Goal: Use online tool/utility: Utilize a website feature to perform a specific function

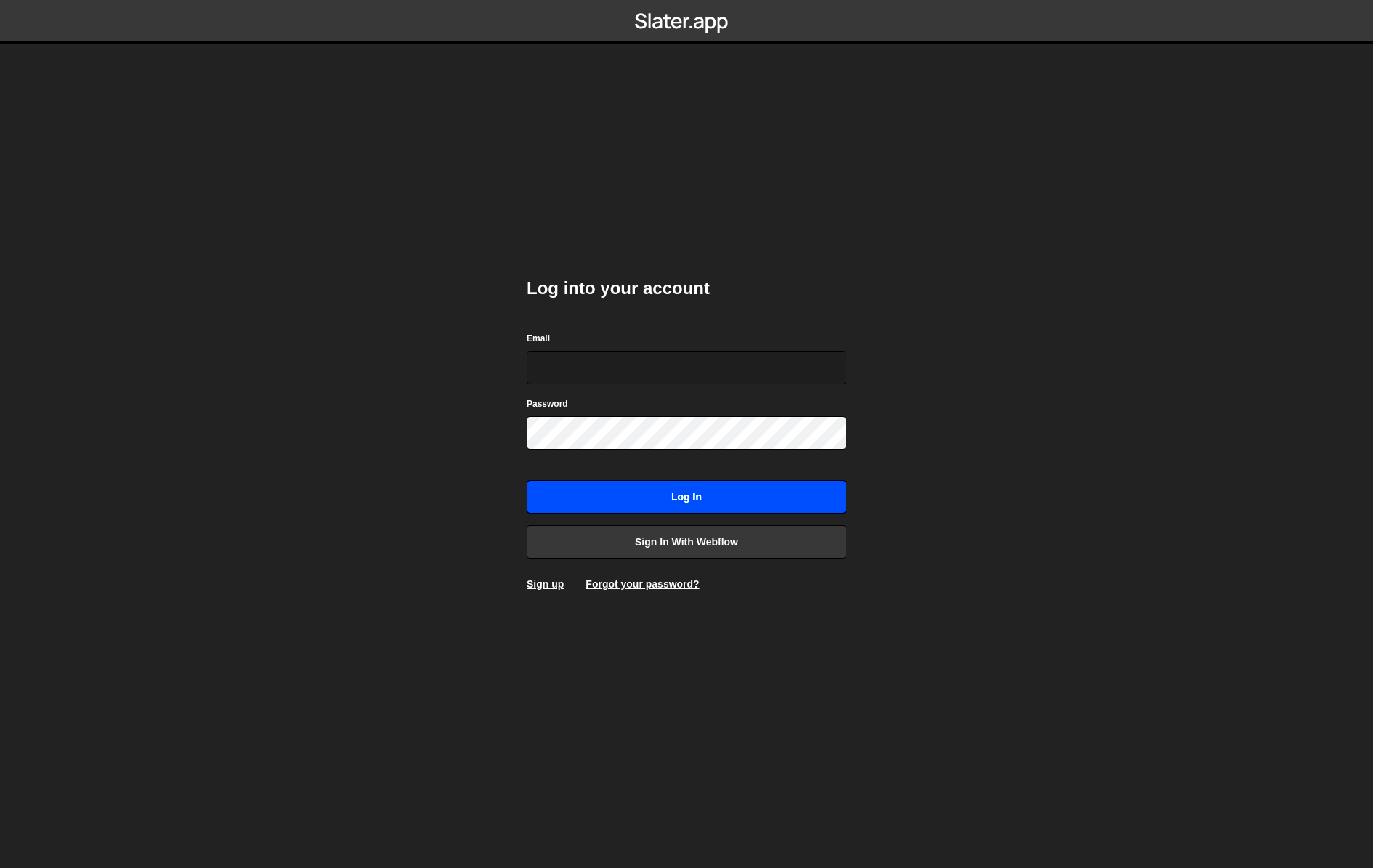
type input "hunter@pushrefresh.com"
click at [639, 492] on input "Log in" at bounding box center [687, 497] width 320 height 34
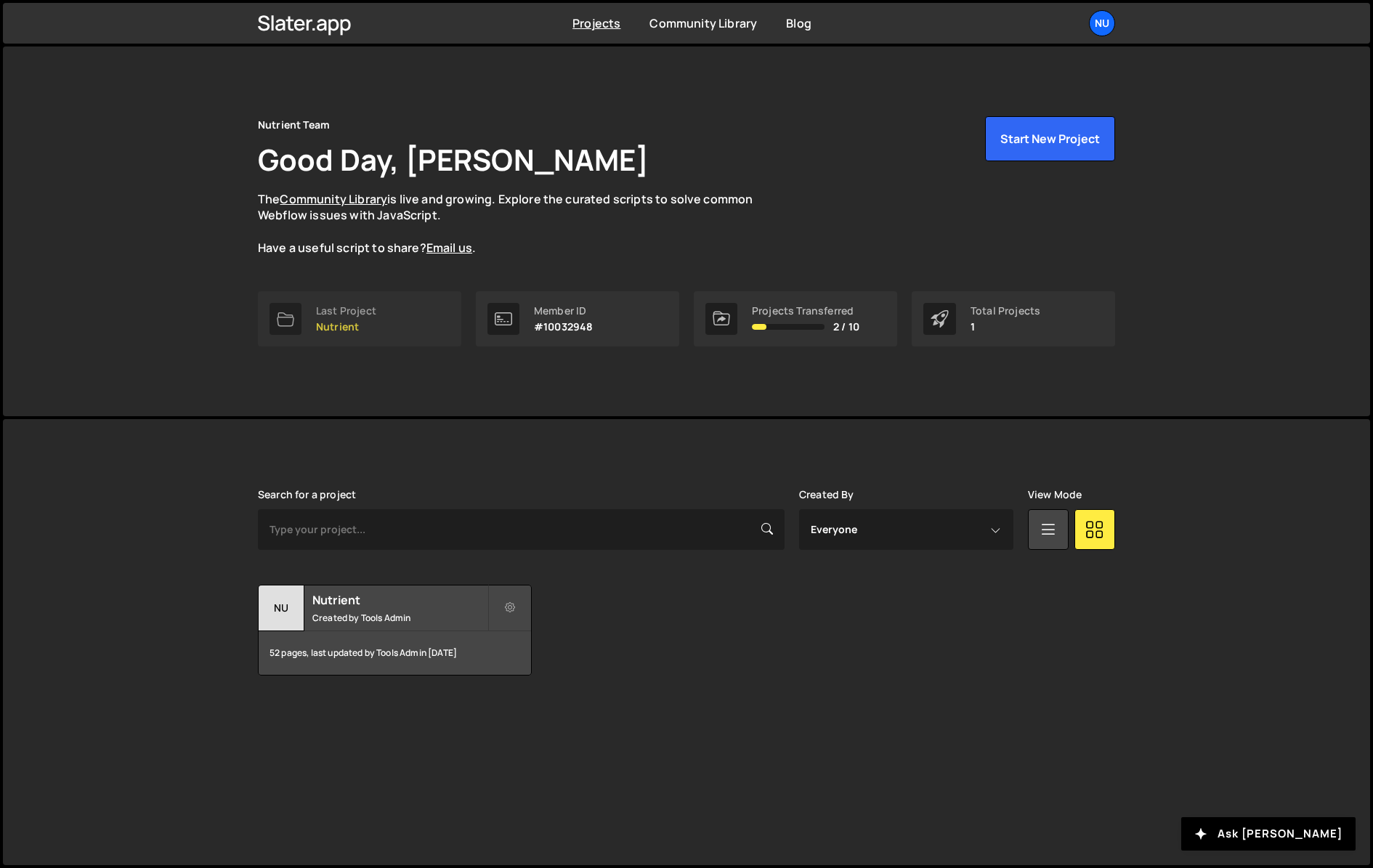
click at [362, 336] on link "Last Project Nutrient" at bounding box center [359, 319] width 204 height 55
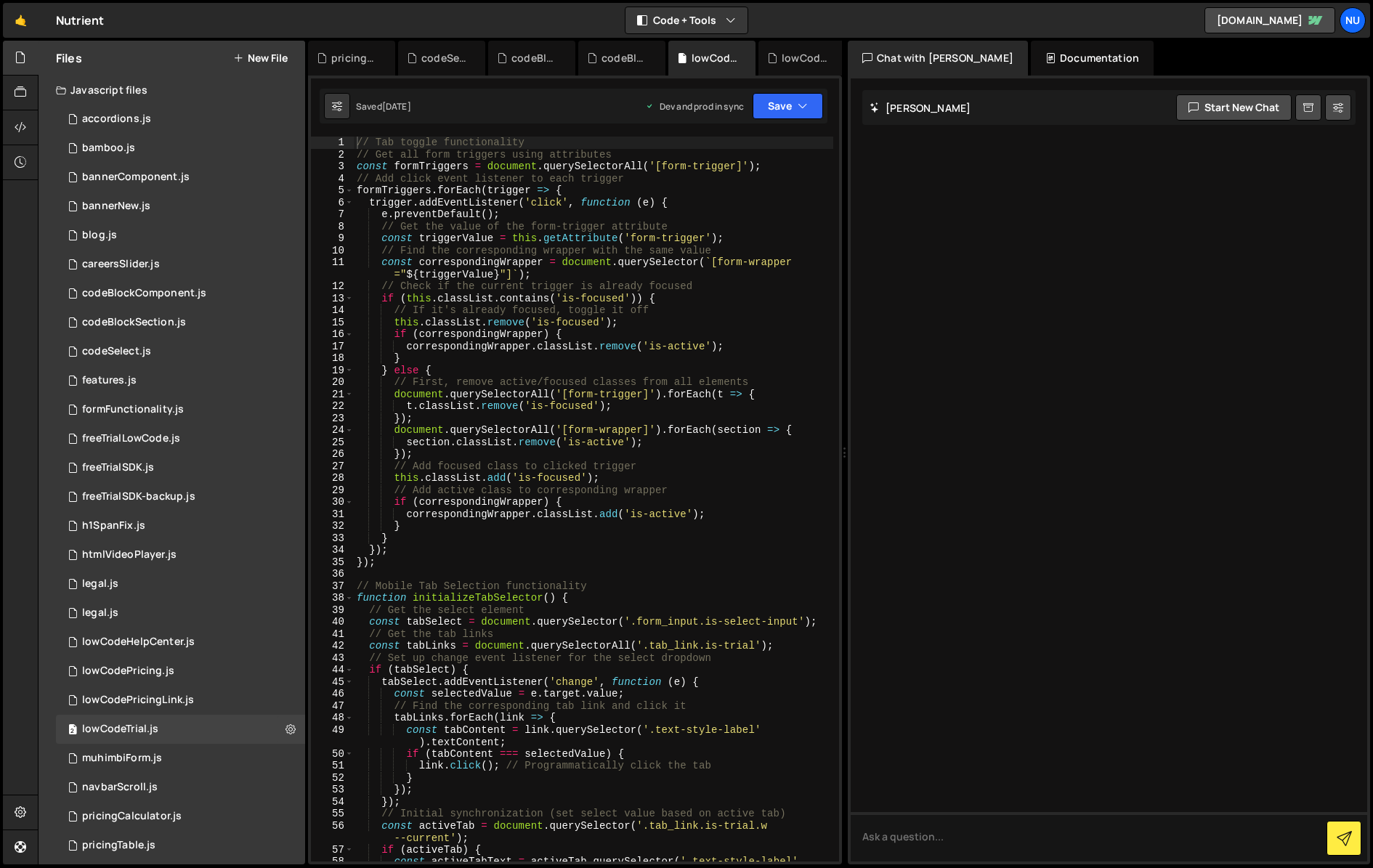
click at [270, 56] on button "New File" at bounding box center [259, 58] width 54 height 12
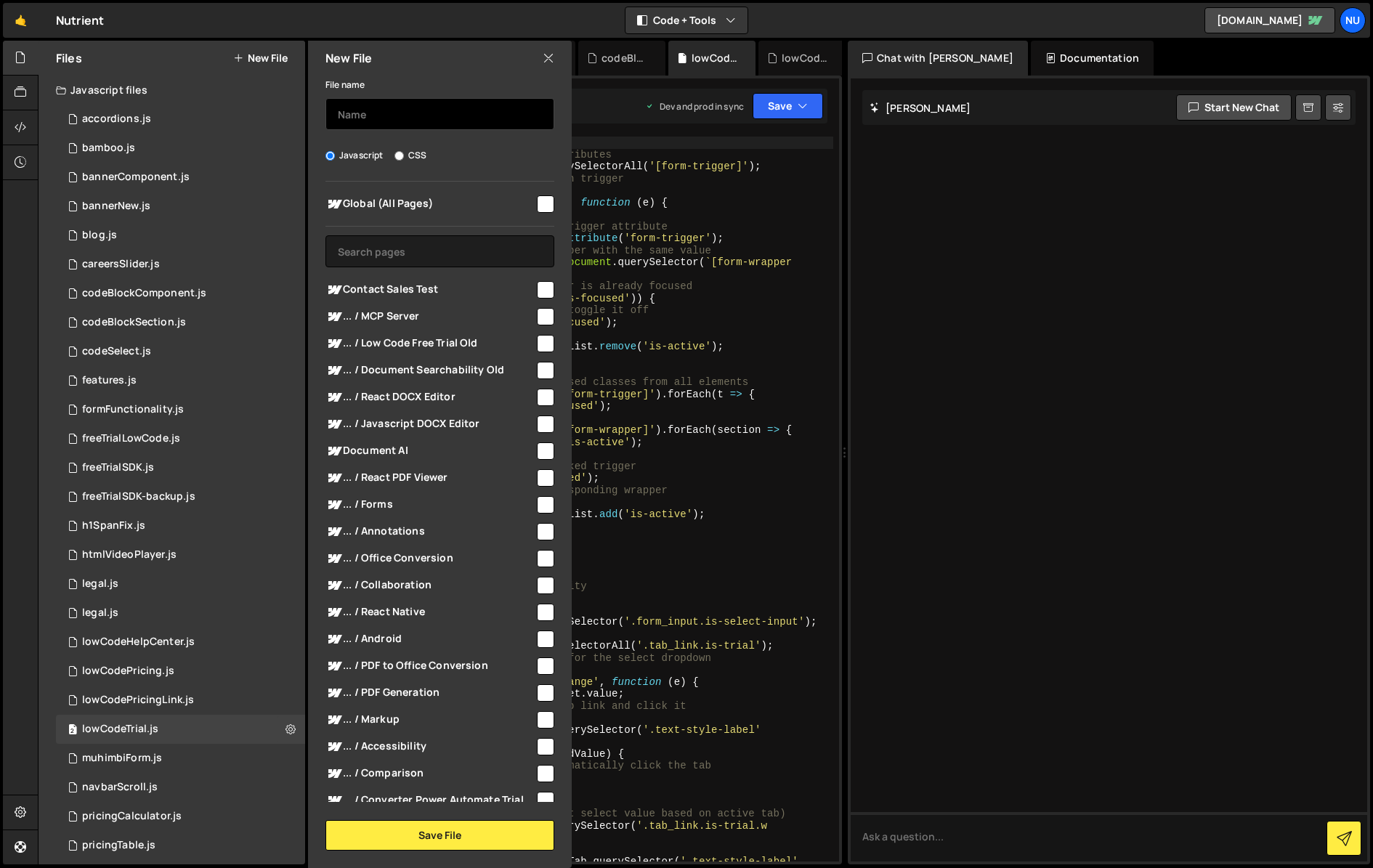
click at [382, 109] on input "text" at bounding box center [439, 114] width 228 height 32
type input "vwoTestScript"
click at [548, 289] on div "Global (All Pages) Contact Sales Test" at bounding box center [440, 491] width 264 height 620
click at [547, 289] on input "checkbox" at bounding box center [546, 290] width 18 height 18
checkbox input "true"
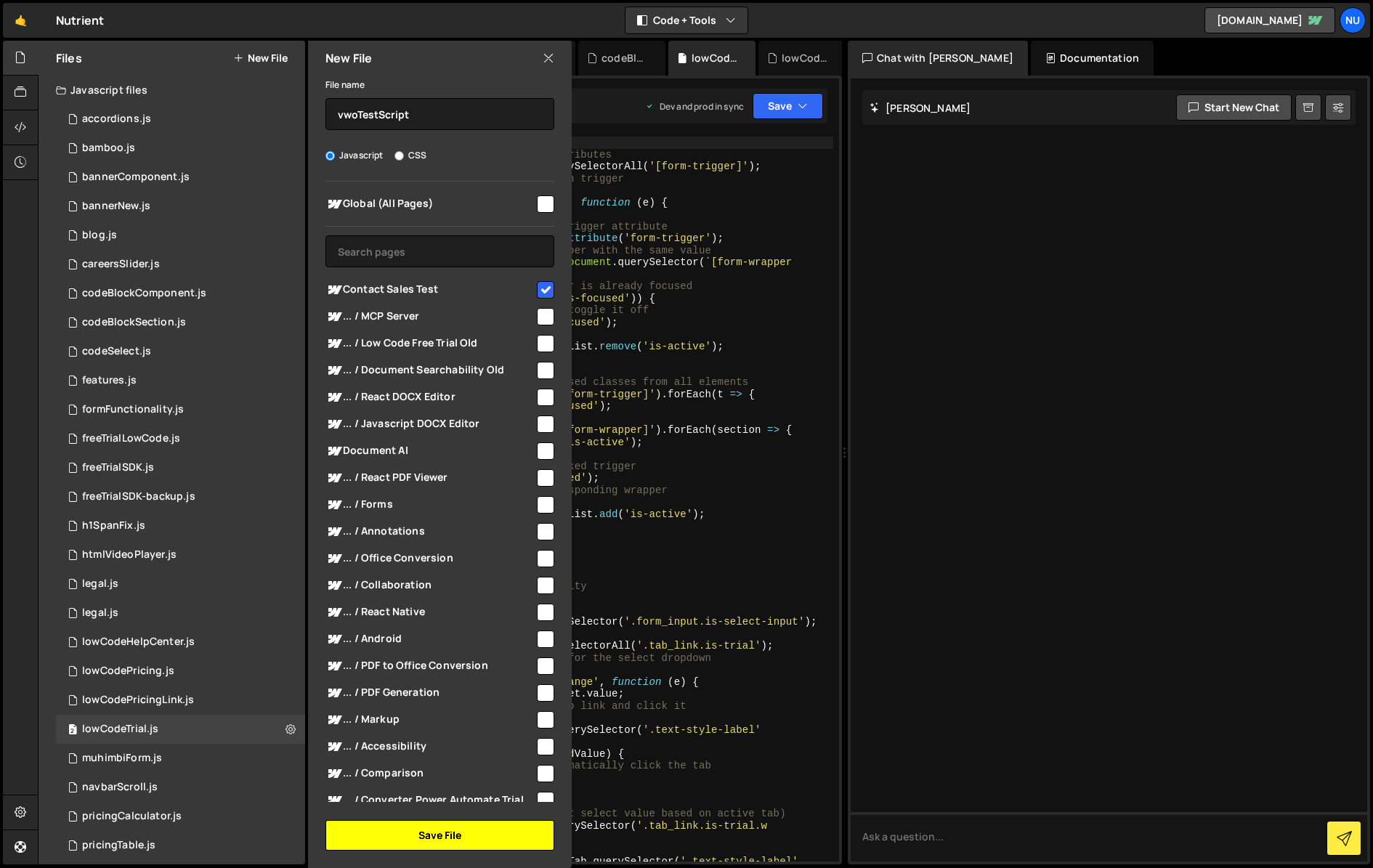
click at [503, 837] on button "Save File" at bounding box center [439, 835] width 228 height 30
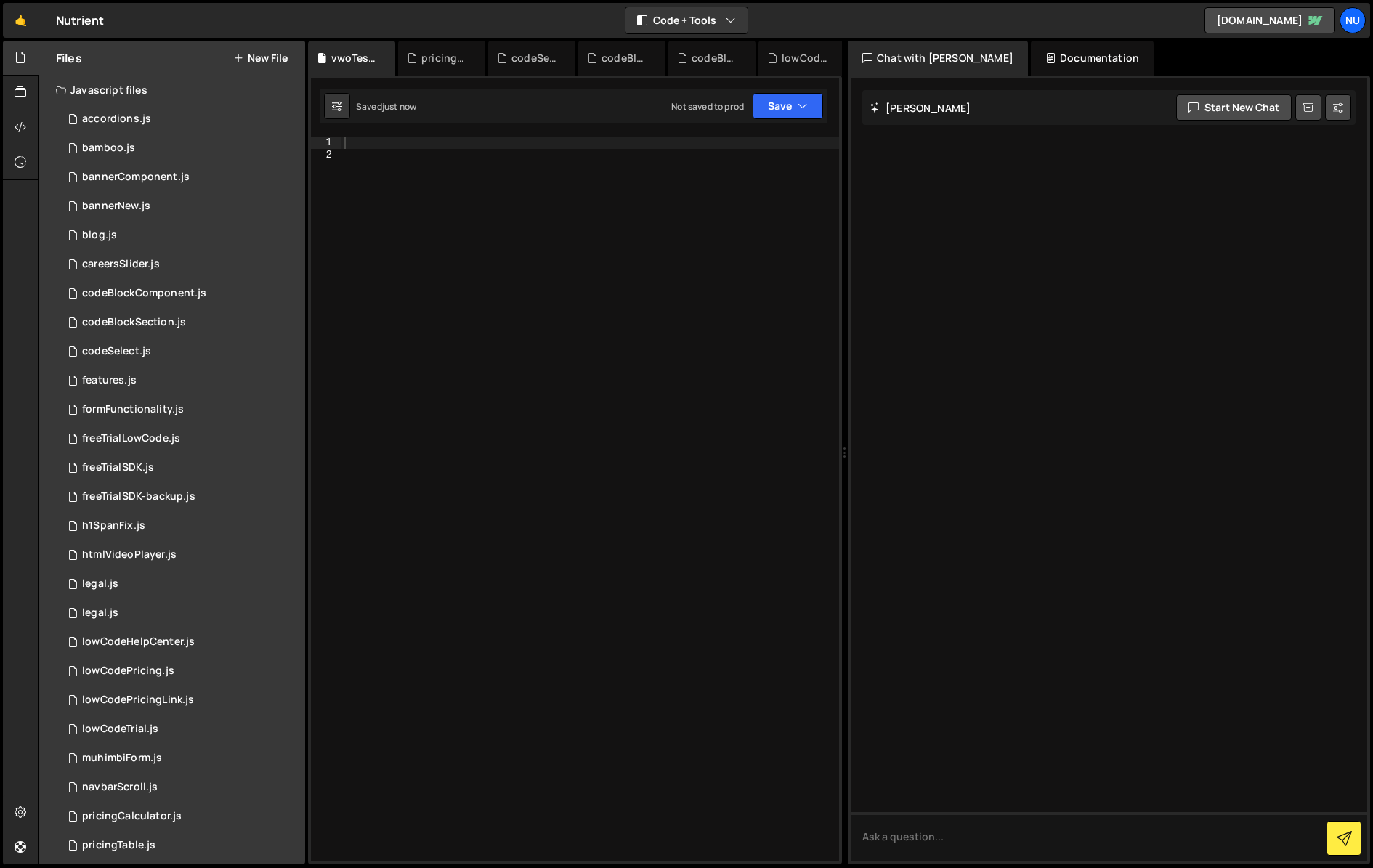
click at [449, 320] on div at bounding box center [590, 511] width 498 height 749
paste textarea "});"
type textarea "});"
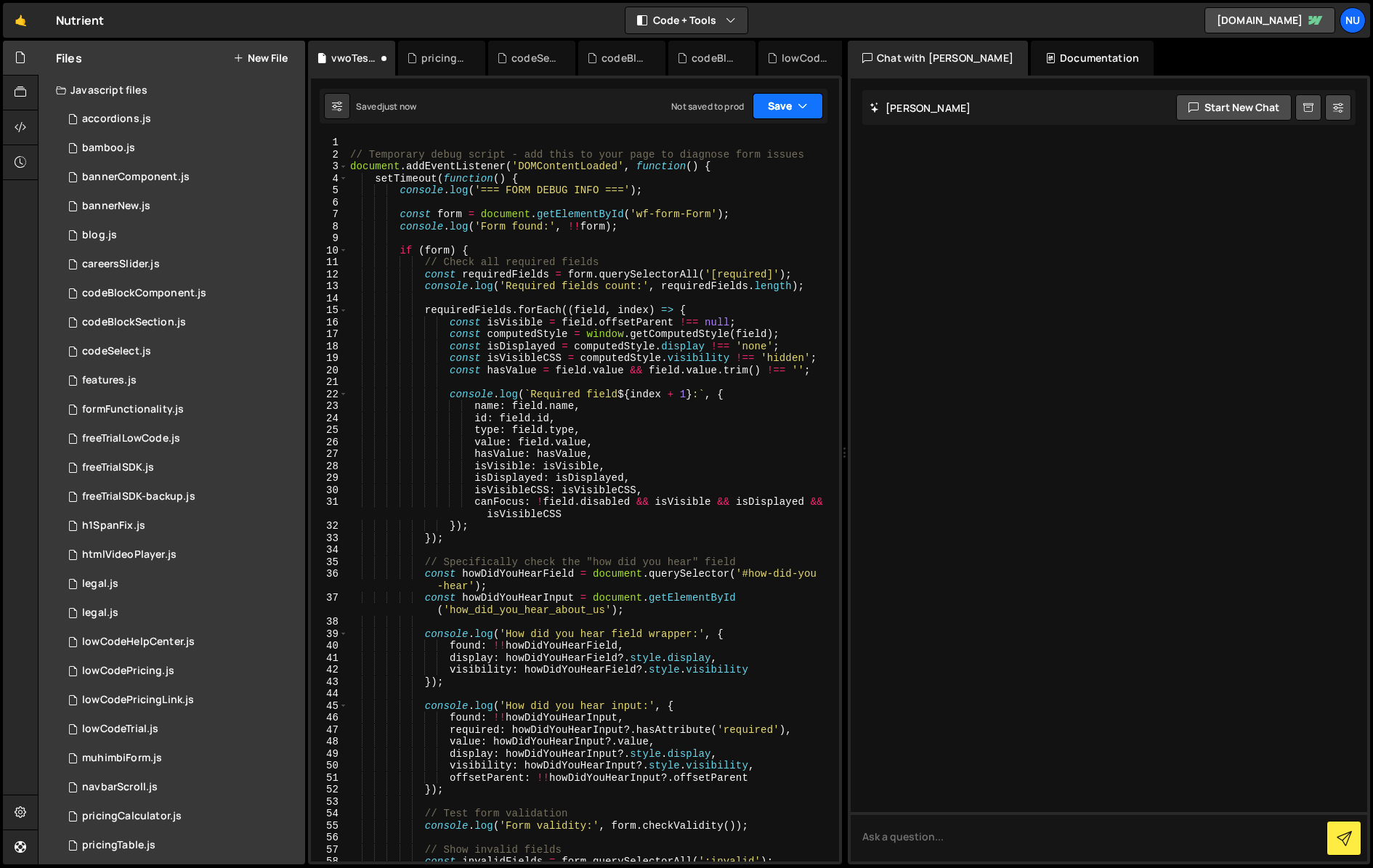
click at [802, 113] on icon "button" at bounding box center [802, 106] width 10 height 14
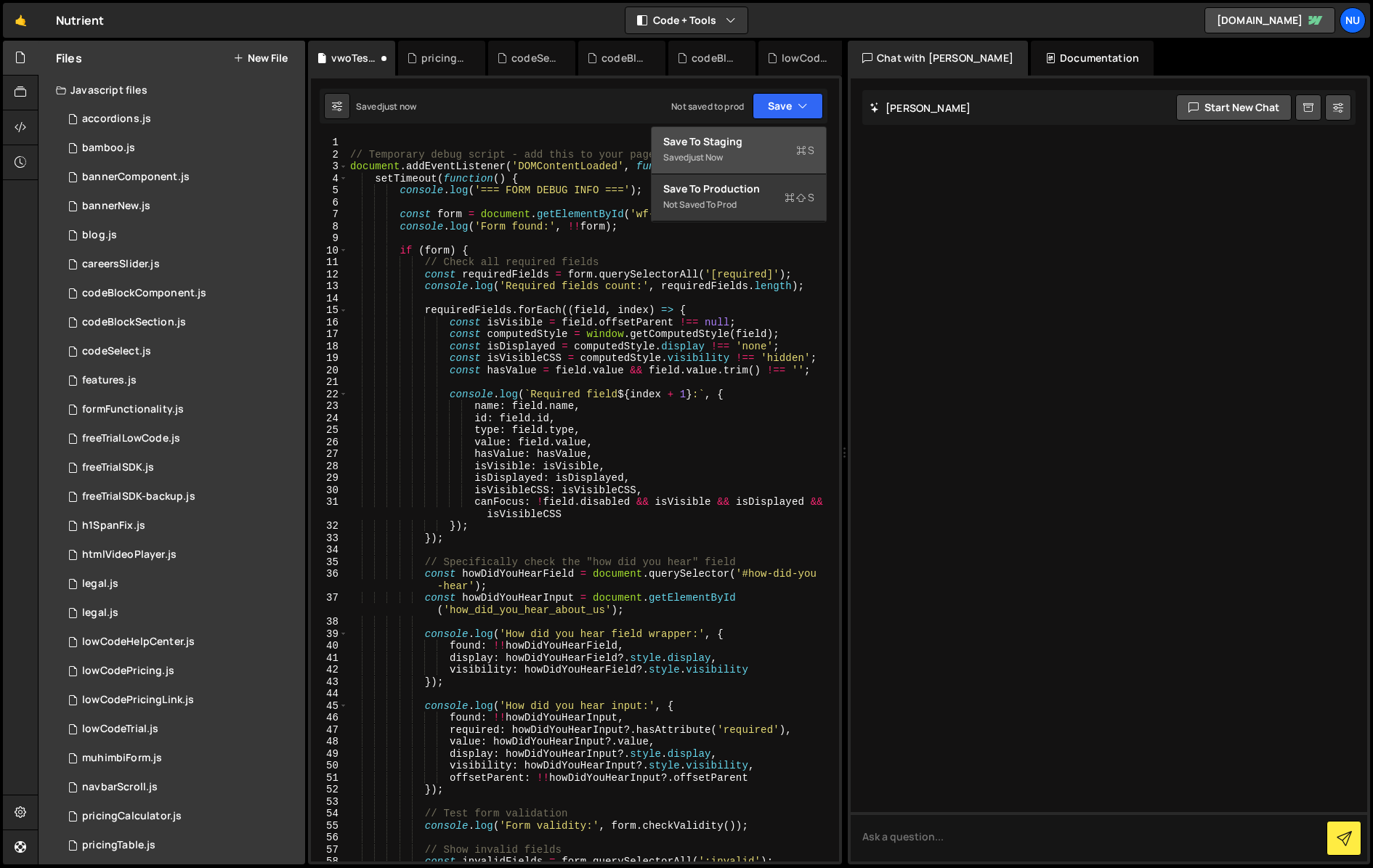
click at [744, 154] on div "Saved just now" at bounding box center [738, 158] width 151 height 18
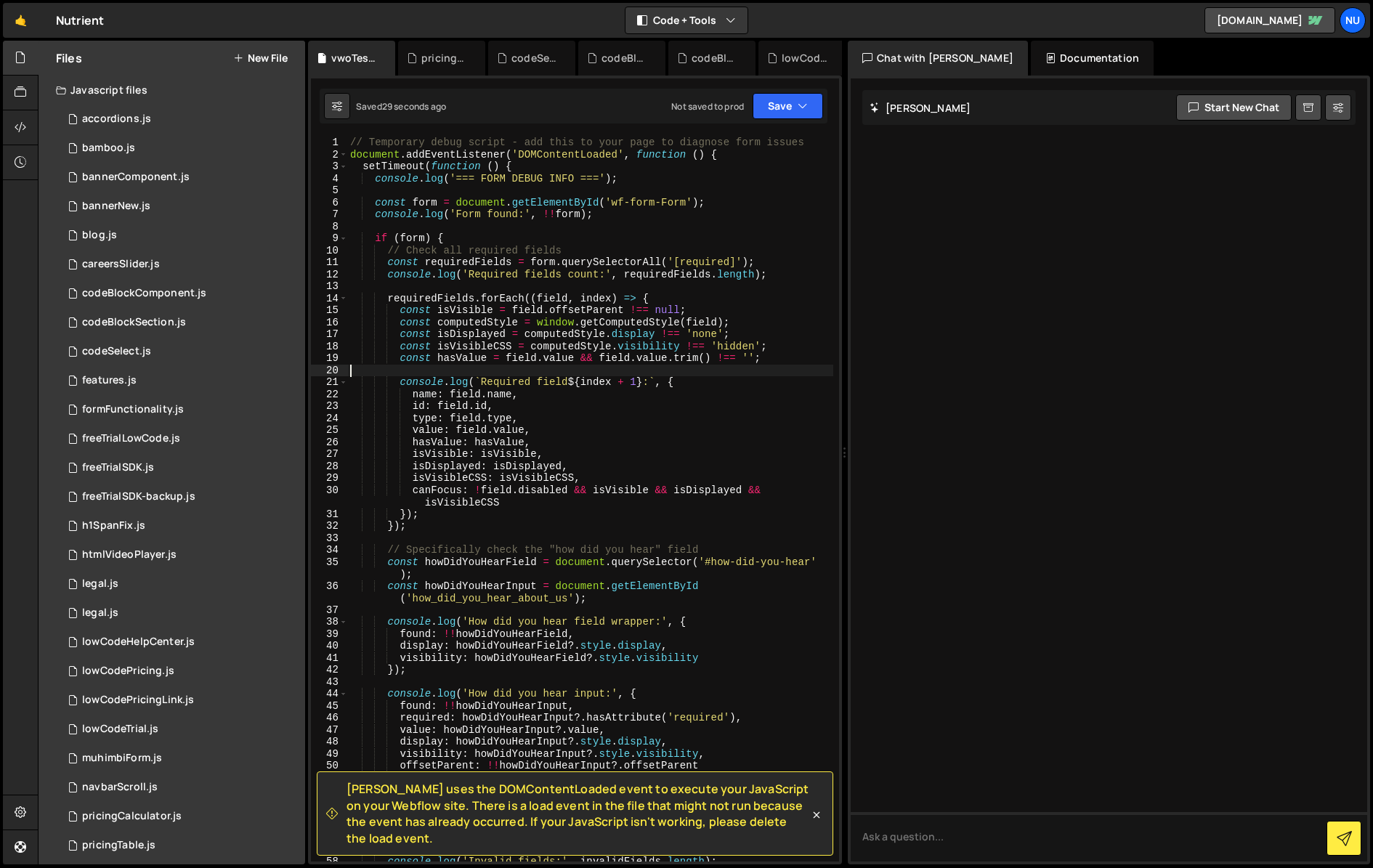
click at [804, 374] on div "// Temporary debug script - add this to your page to diagnose form issues docum…" at bounding box center [590, 511] width 486 height 749
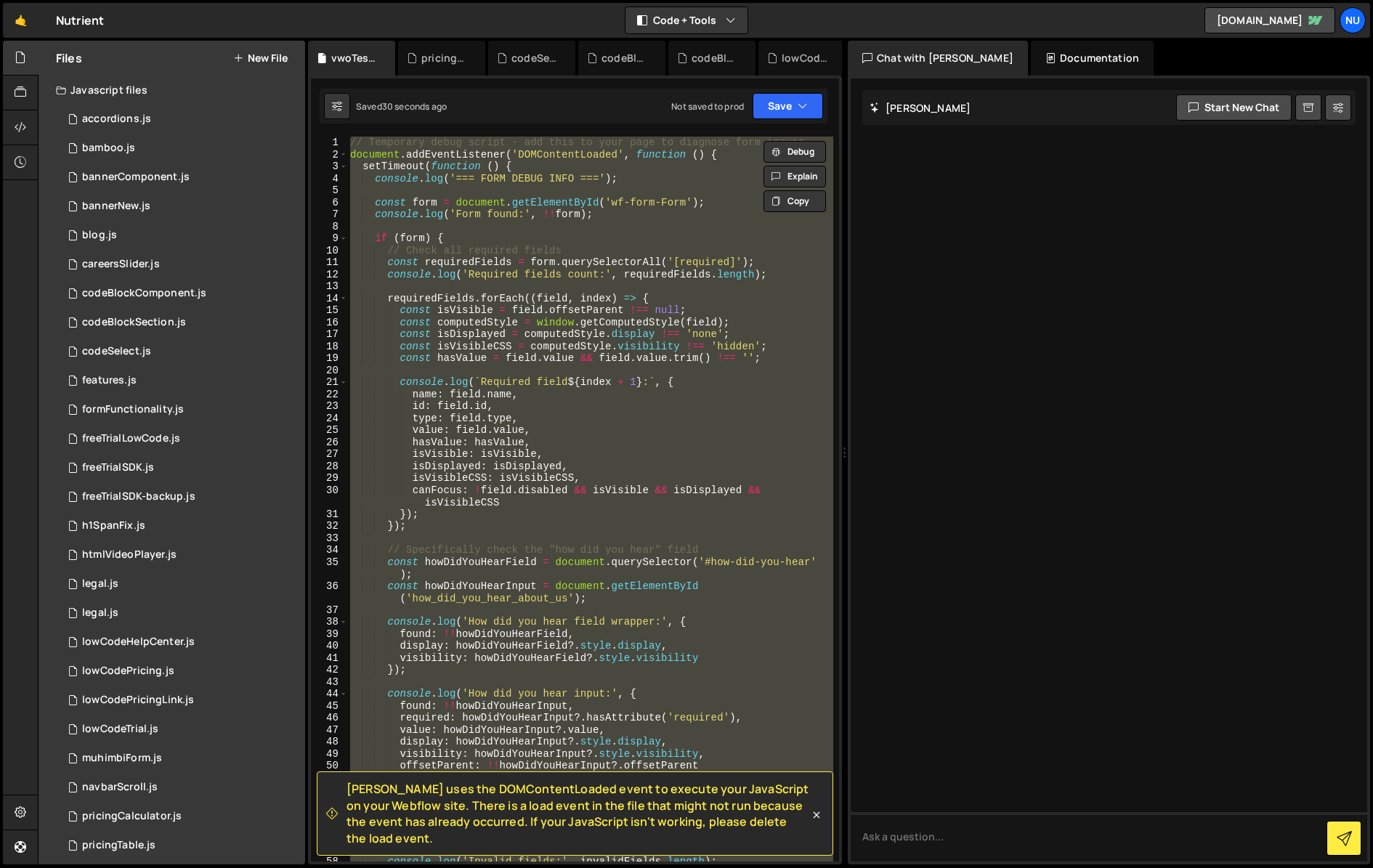
paste textarea "();"
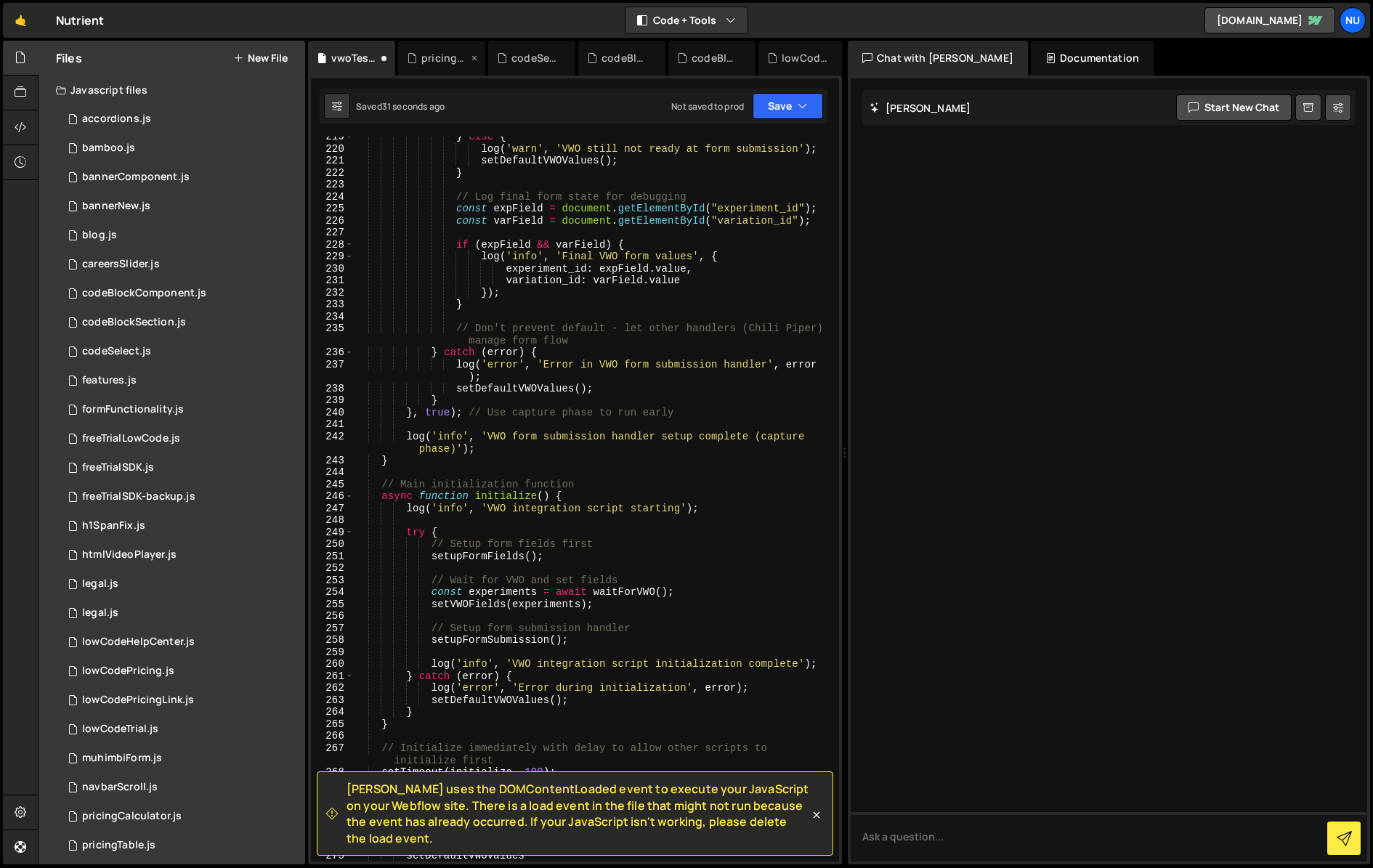
click at [470, 54] on icon at bounding box center [474, 58] width 10 height 14
click at [0, 0] on icon at bounding box center [0, 0] width 0 height 0
click at [470, 54] on icon at bounding box center [474, 58] width 10 height 14
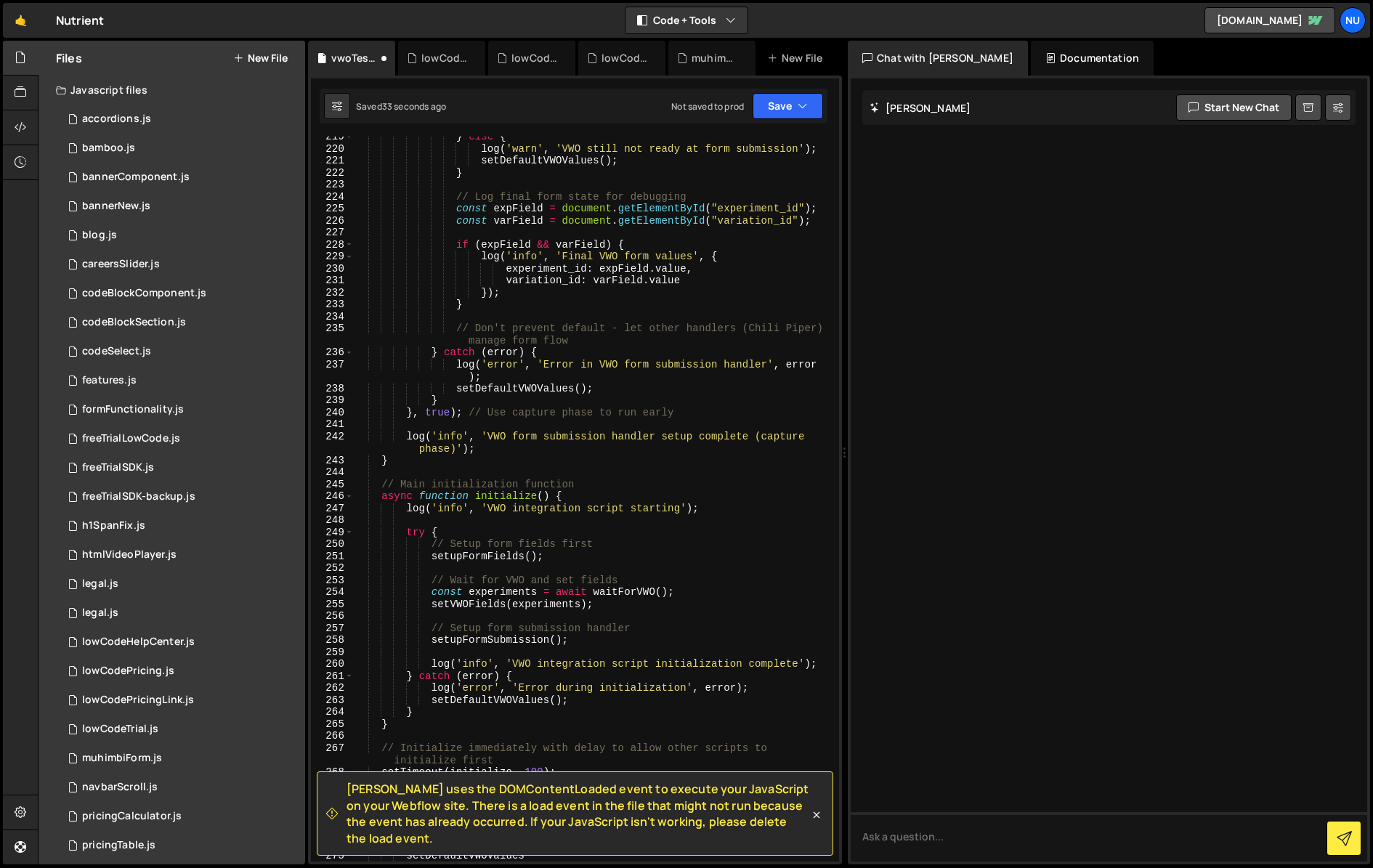
click at [0, 0] on icon at bounding box center [0, 0] width 0 height 0
click at [523, 54] on icon at bounding box center [523, 58] width 10 height 14
click at [0, 0] on icon at bounding box center [0, 0] width 0 height 0
click at [547, 55] on icon at bounding box center [545, 58] width 10 height 14
click at [785, 111] on button "Save" at bounding box center [787, 106] width 70 height 26
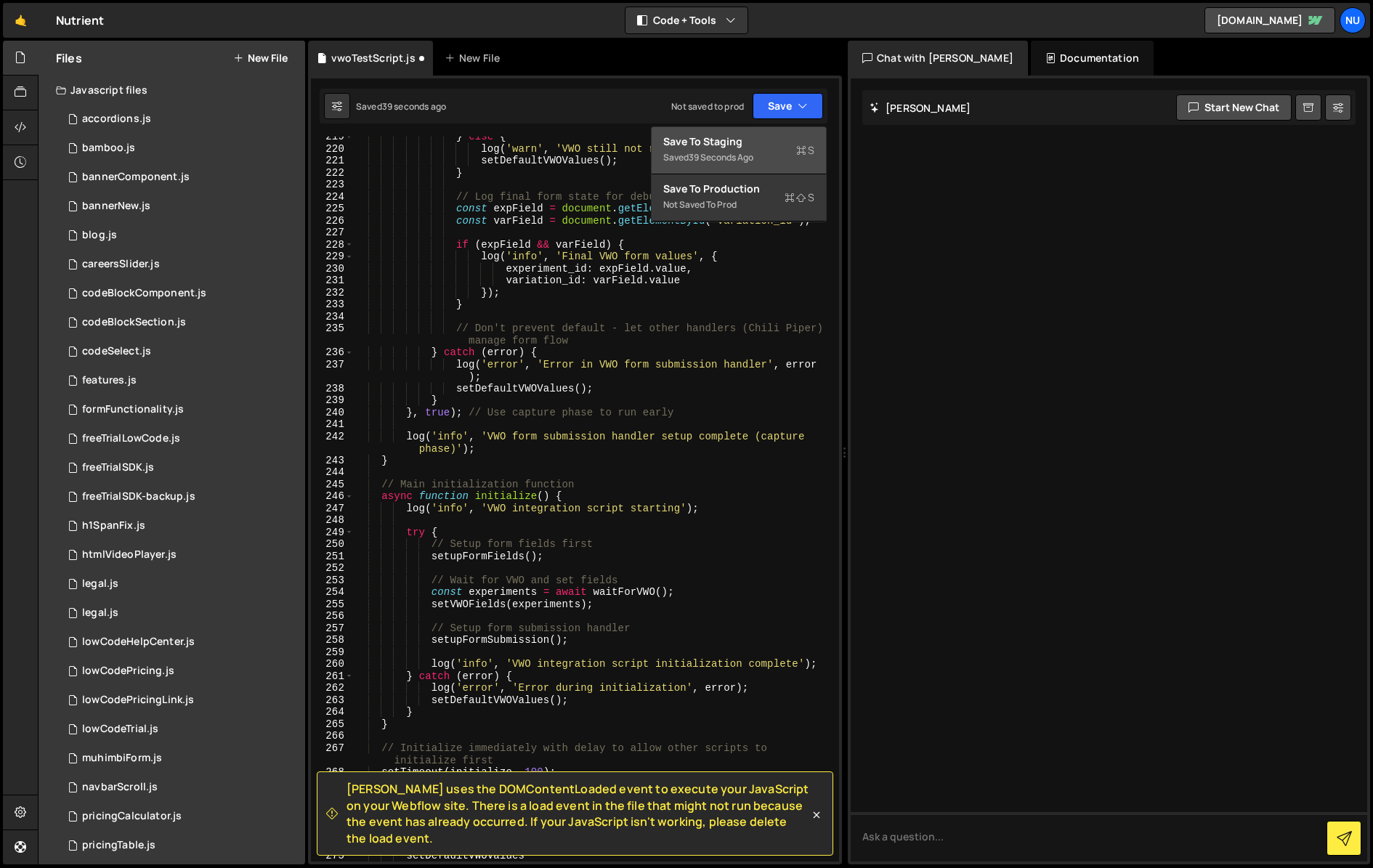
click at [778, 149] on div "Saved 39 seconds ago" at bounding box center [738, 158] width 151 height 18
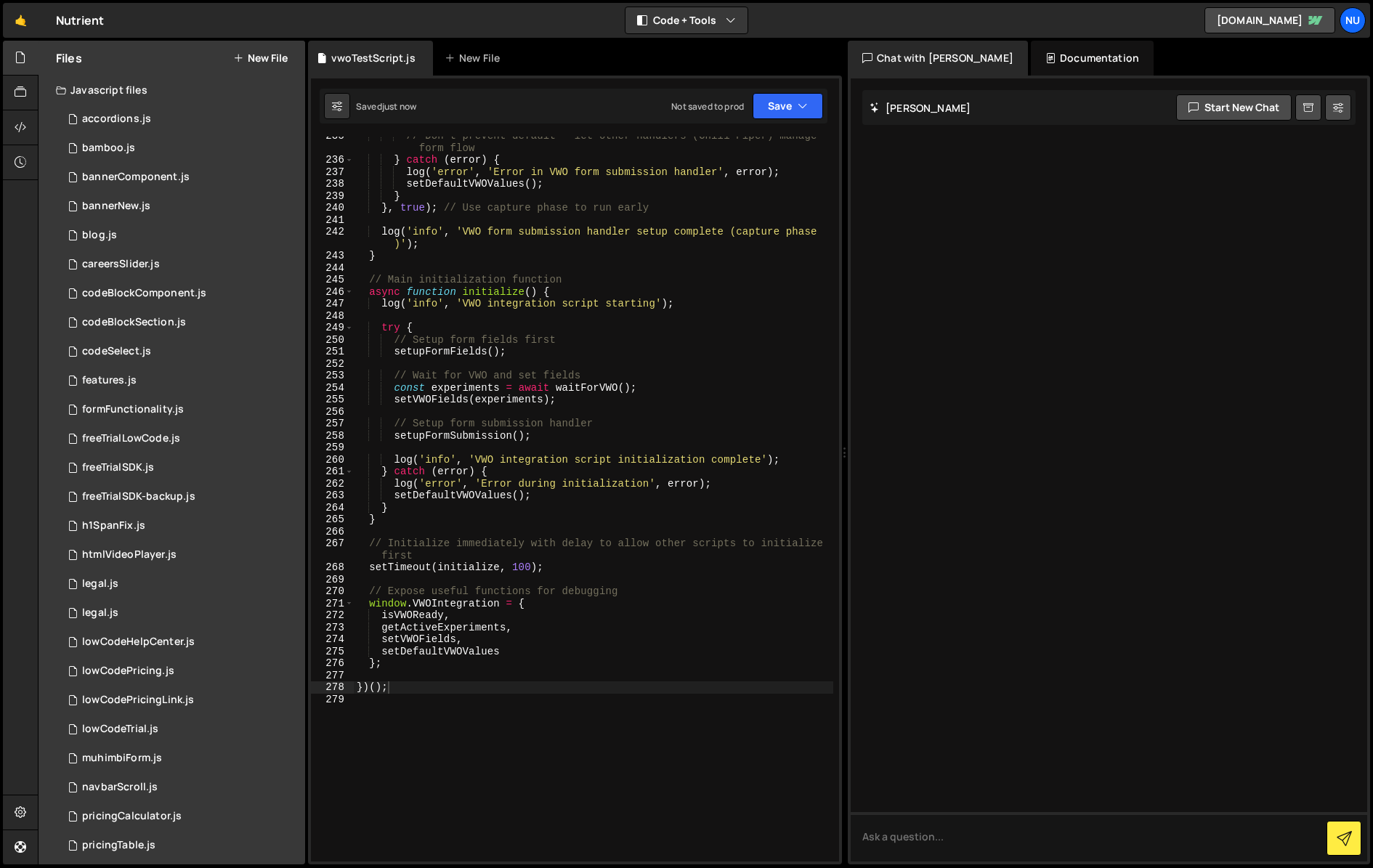
scroll to position [2954, 0]
click at [431, 420] on div "// Don't prevent default - let other handlers (Chili Piper) manage form flow } …" at bounding box center [593, 510] width 479 height 761
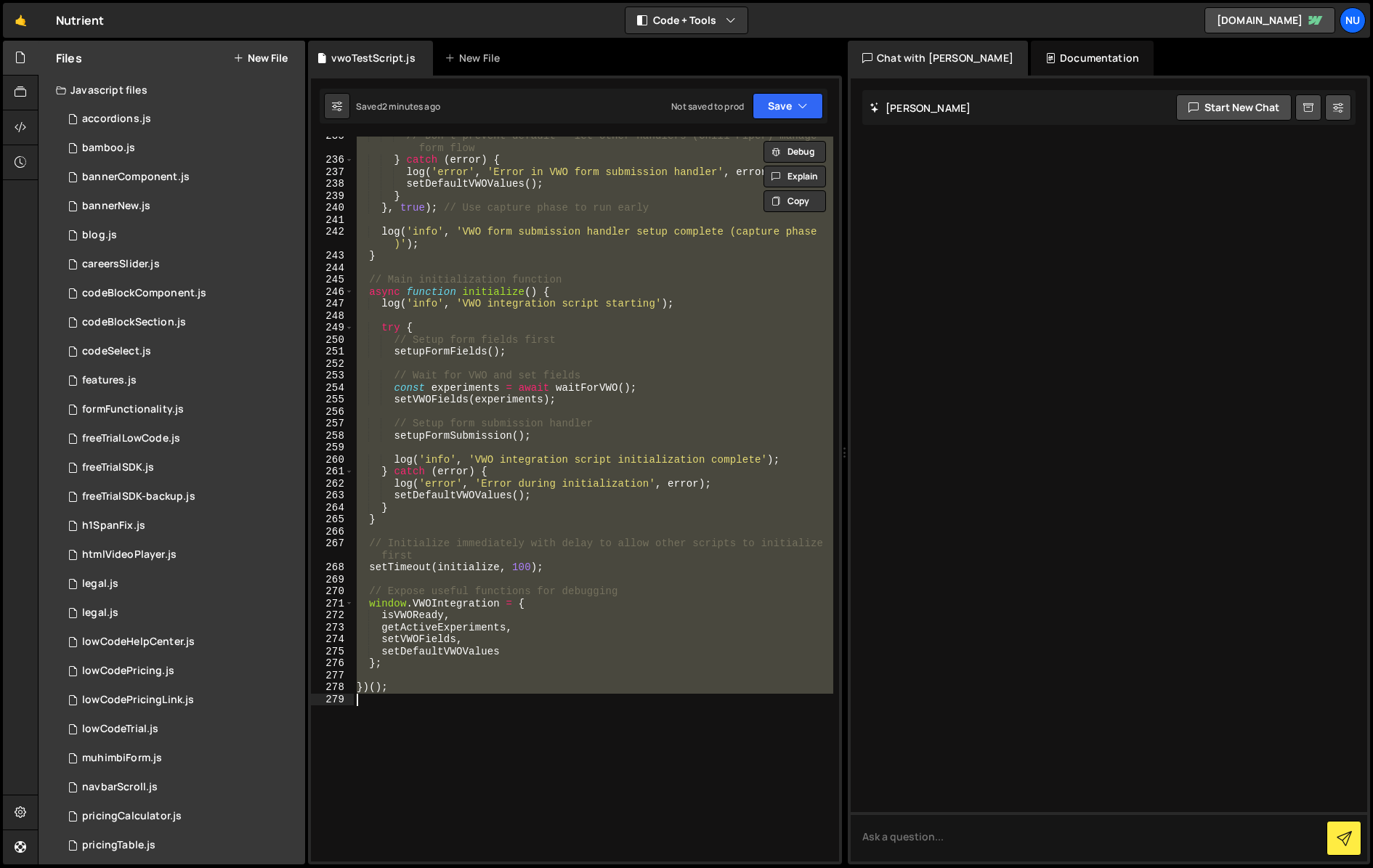
paste textarea
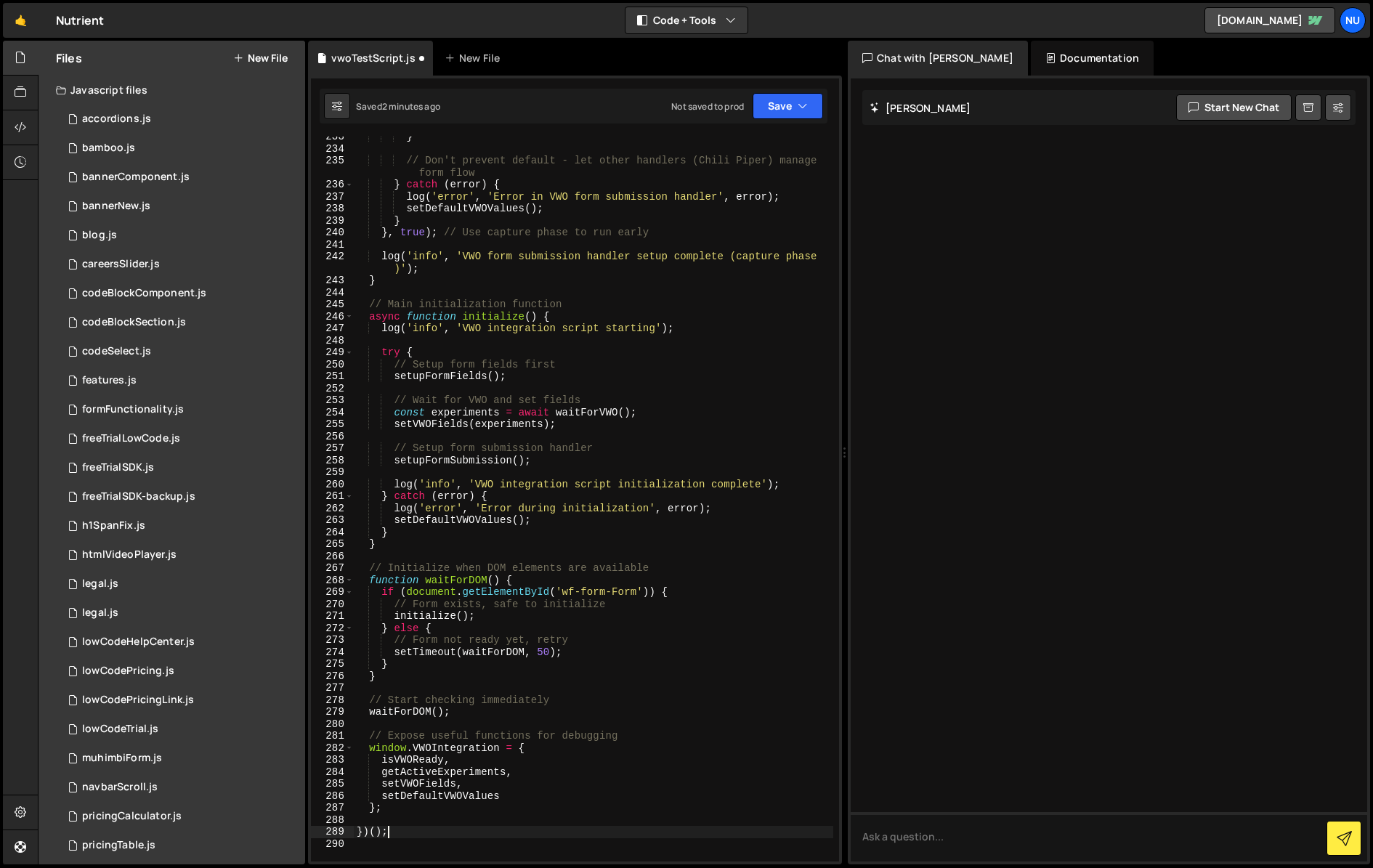
scroll to position [2929, 0]
click at [794, 93] on button "Save" at bounding box center [787, 106] width 70 height 26
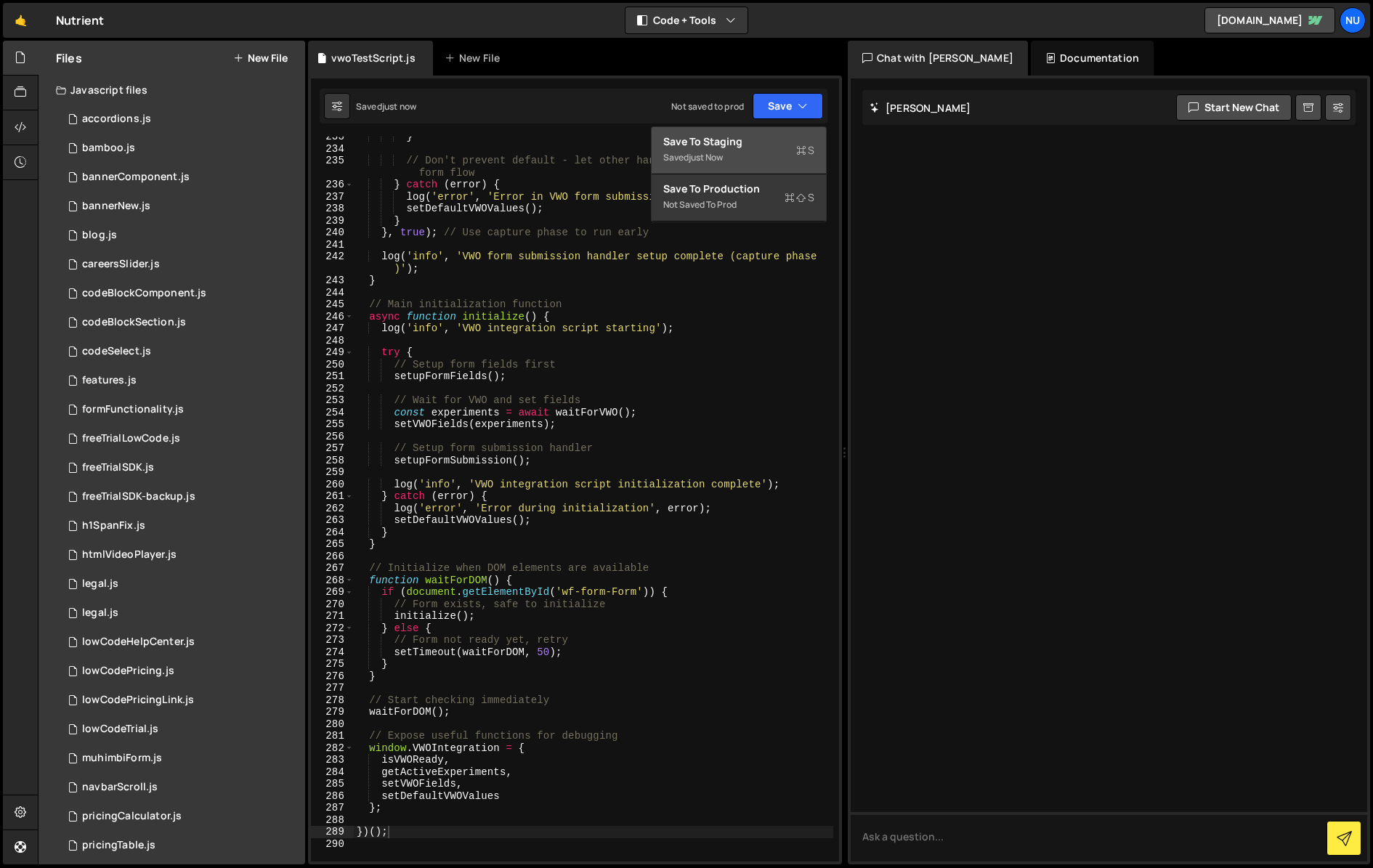
click at [749, 139] on div "Save to Staging S" at bounding box center [738, 141] width 151 height 14
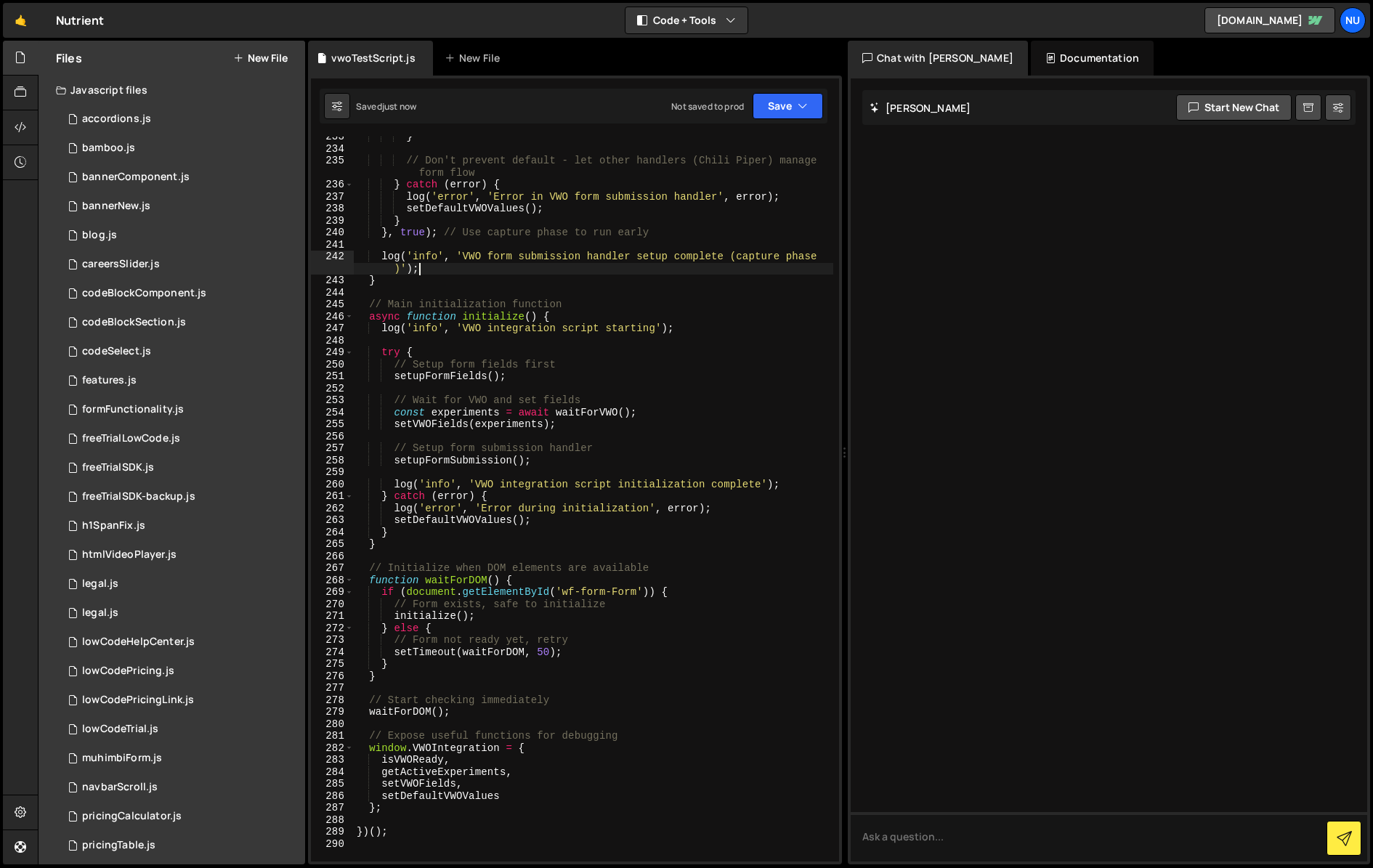
click at [651, 269] on div "} // Don't prevent default - let other handlers (Chili Piper) manage form flow …" at bounding box center [593, 505] width 479 height 749
click at [419, 403] on div "} // Don't prevent default - let other handlers (Chili Piper) manage form flow …" at bounding box center [593, 505] width 479 height 749
type textarea "// Wait for VWO and set fields"
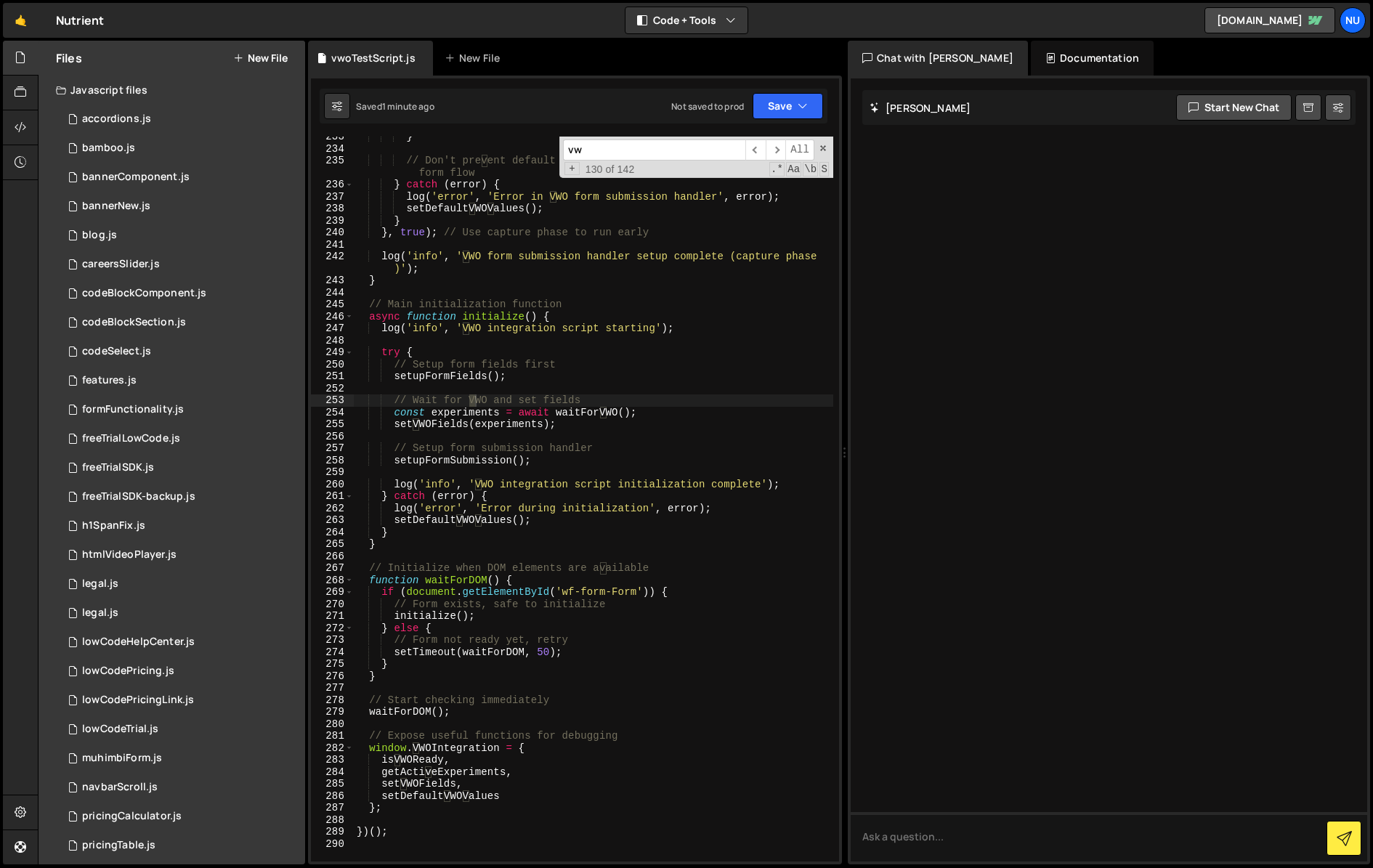
type input "vwo"
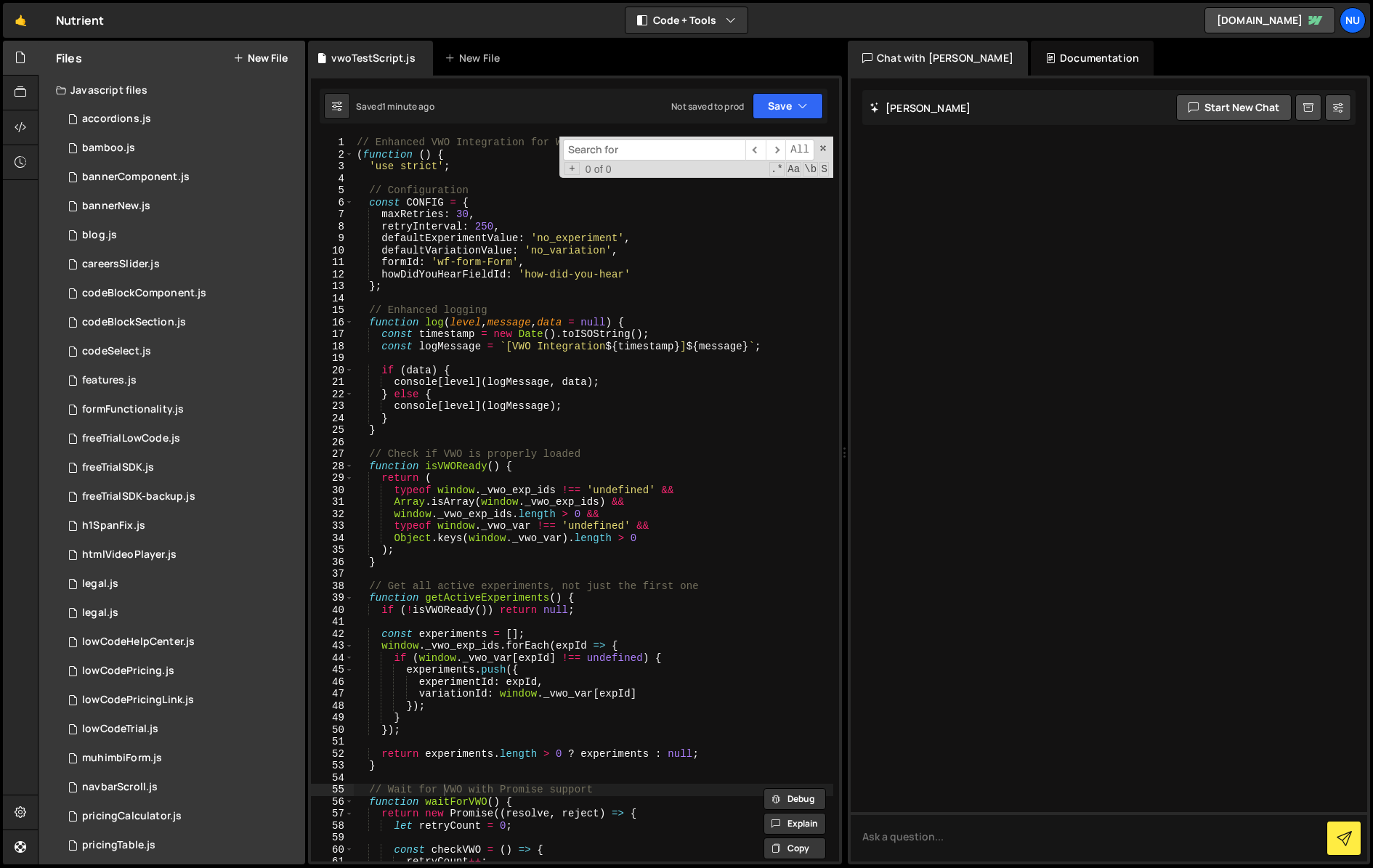
click at [825, 149] on span at bounding box center [822, 147] width 10 height 10
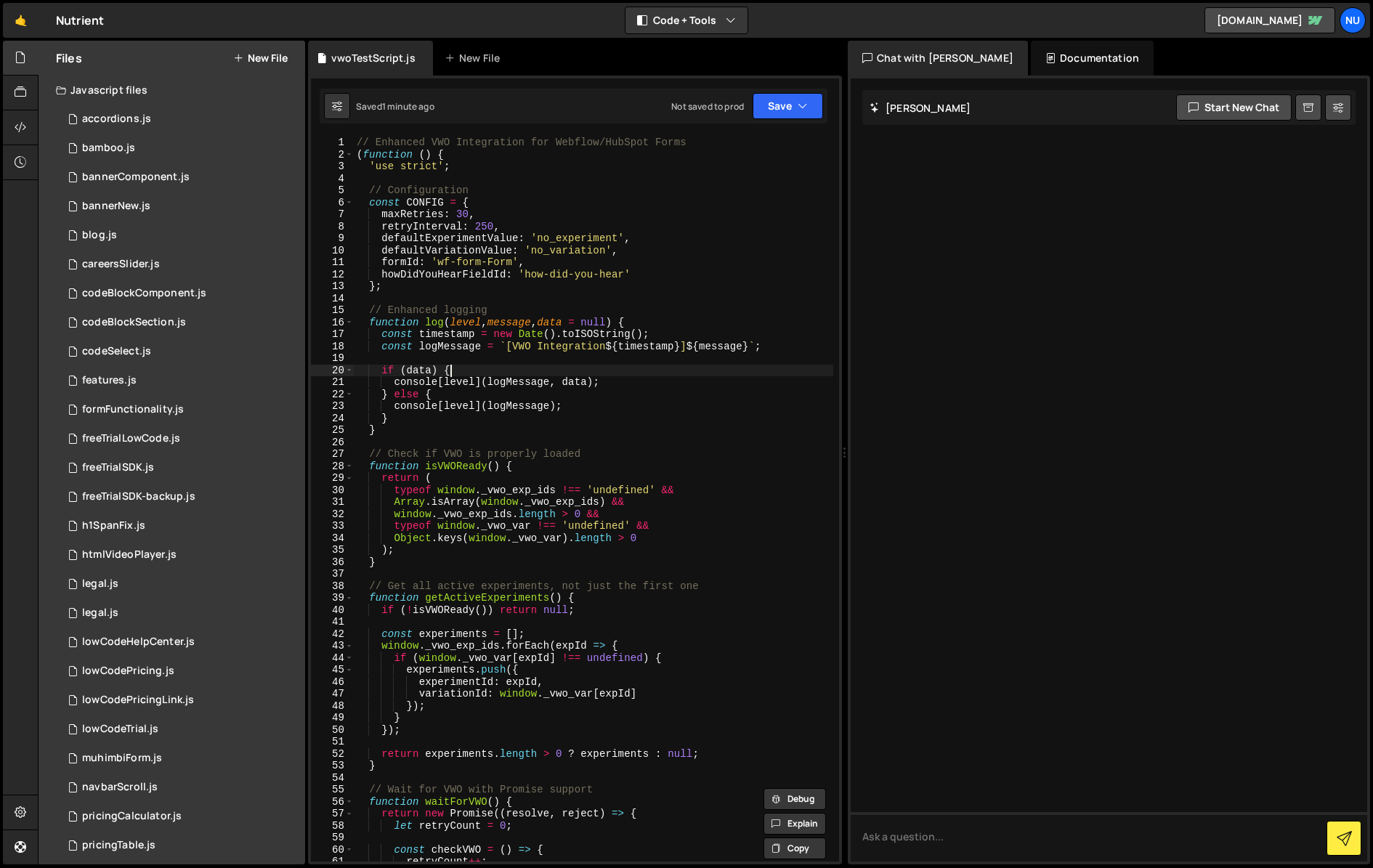
click at [487, 366] on div "// Enhanced VWO Integration for Webflow/HubSpot Forms ( function ( ) { 'use str…" at bounding box center [593, 511] width 479 height 749
type textarea "})();"
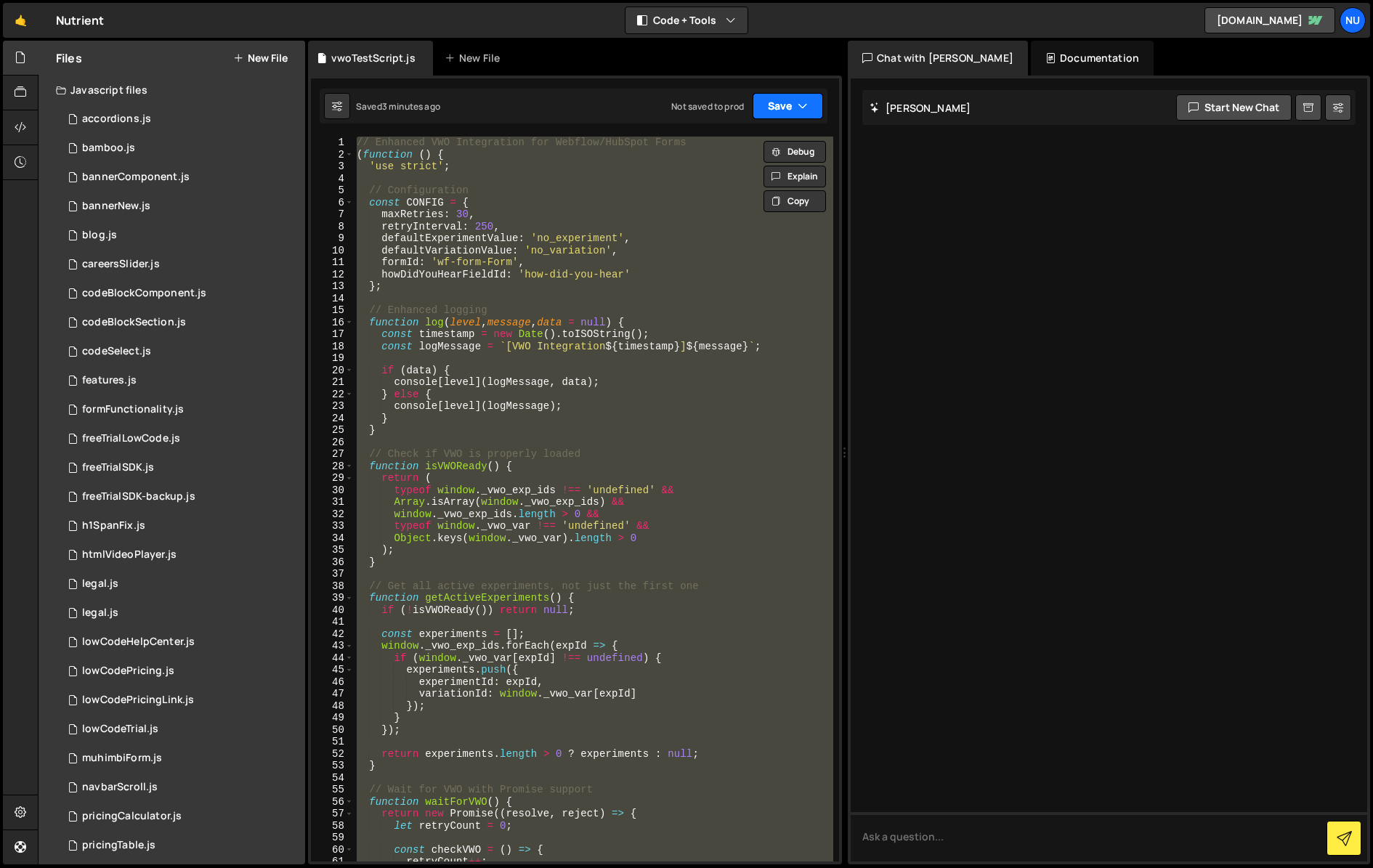
click at [779, 98] on button "Save" at bounding box center [787, 106] width 70 height 26
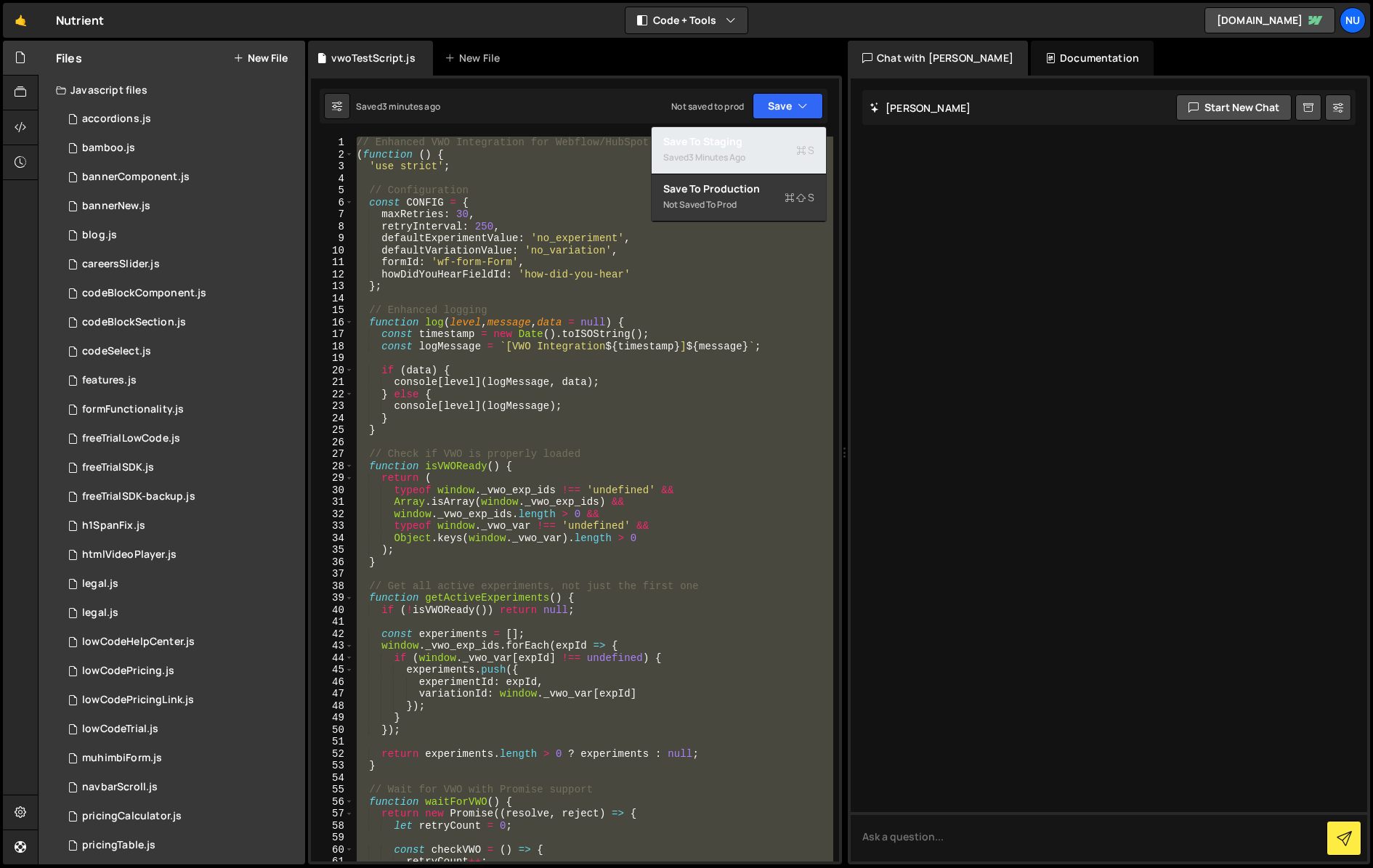
click at [770, 145] on div "Save to Staging S" at bounding box center [738, 141] width 151 height 14
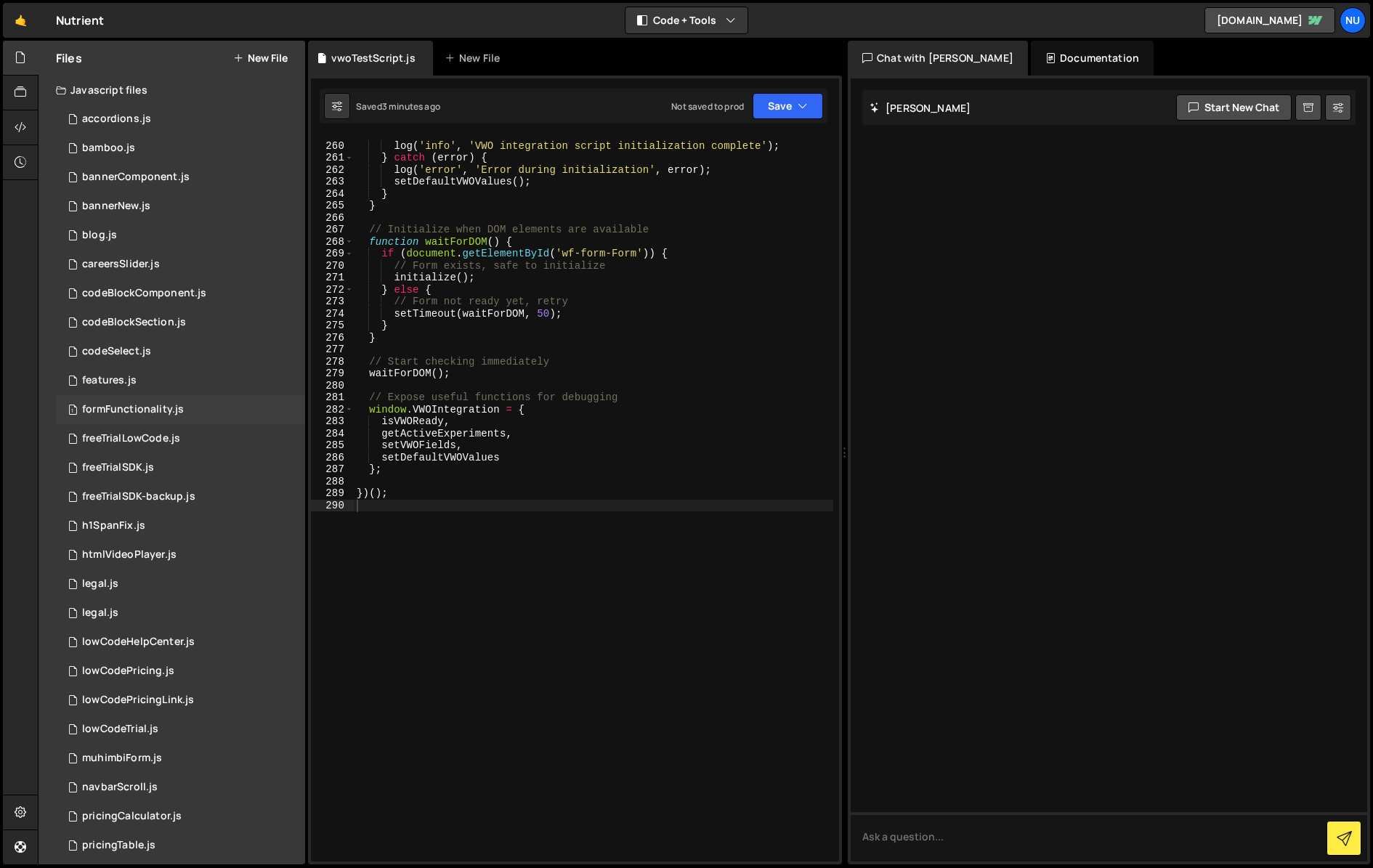
scroll to position [359, 0]
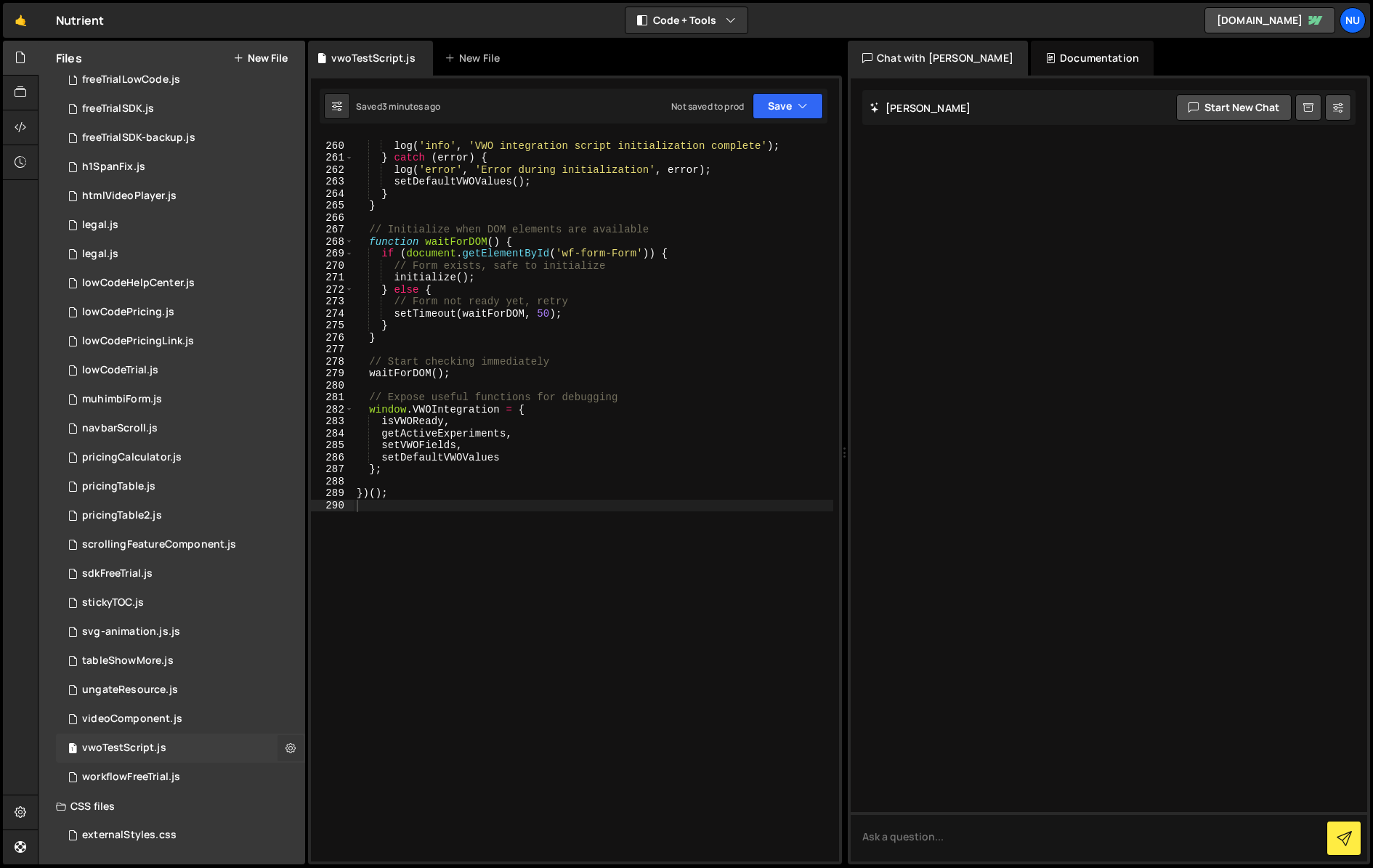
click at [288, 745] on icon at bounding box center [290, 748] width 10 height 14
type input "vwoTestScript"
radio input "true"
checkbox input "true"
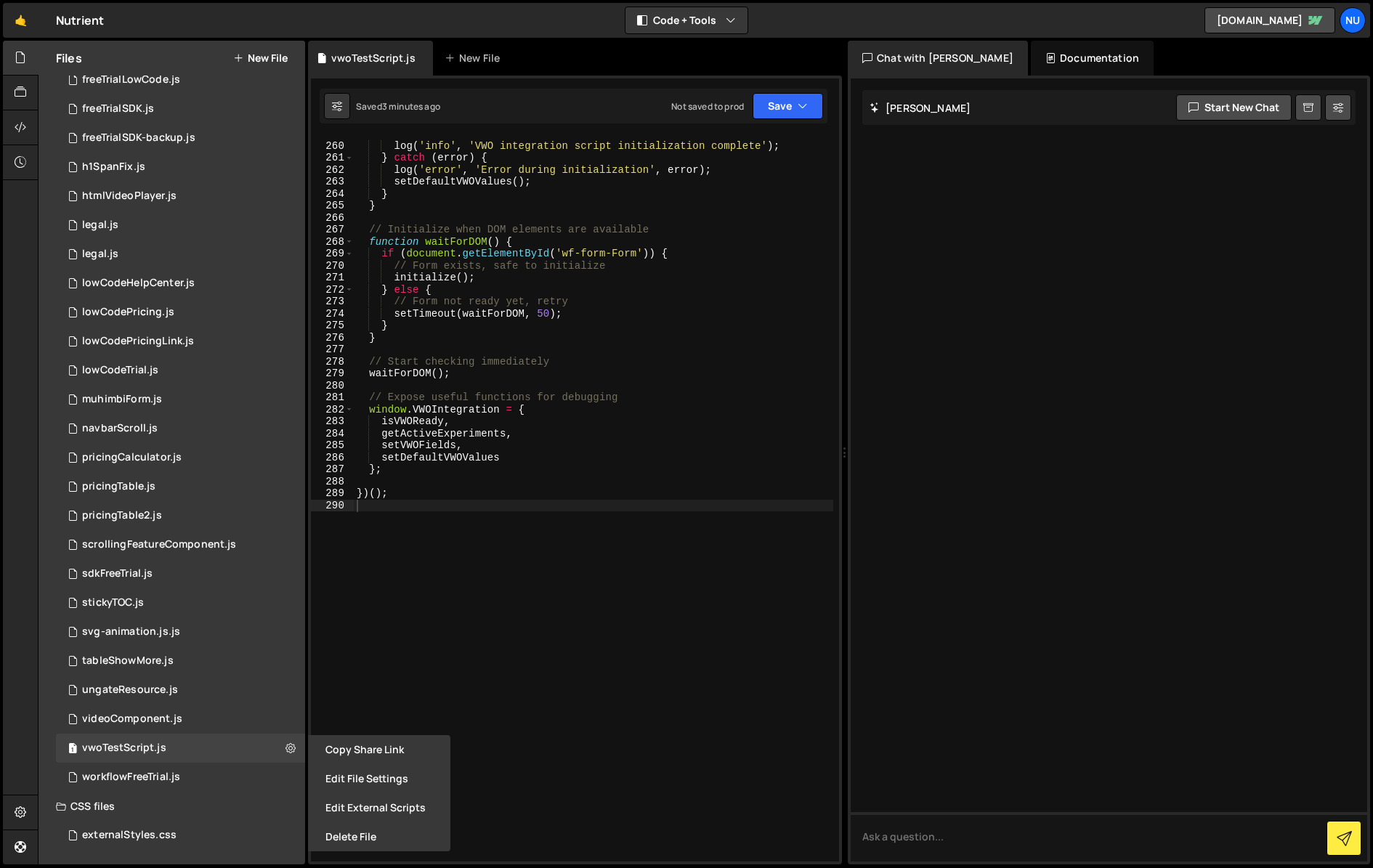
click at [356, 781] on button "Edit File Settings" at bounding box center [379, 778] width 142 height 29
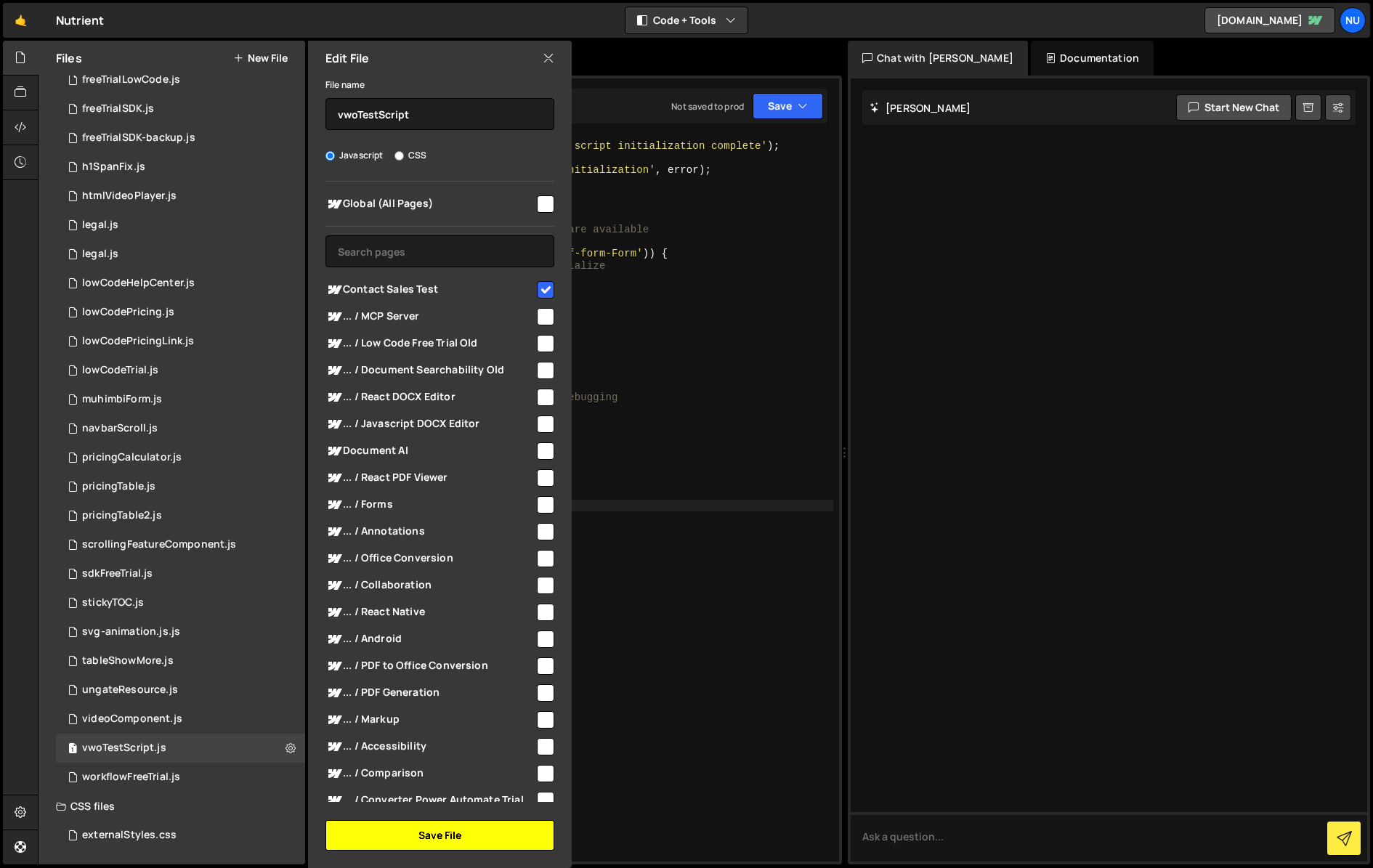
click at [421, 837] on button "Save File" at bounding box center [439, 835] width 228 height 30
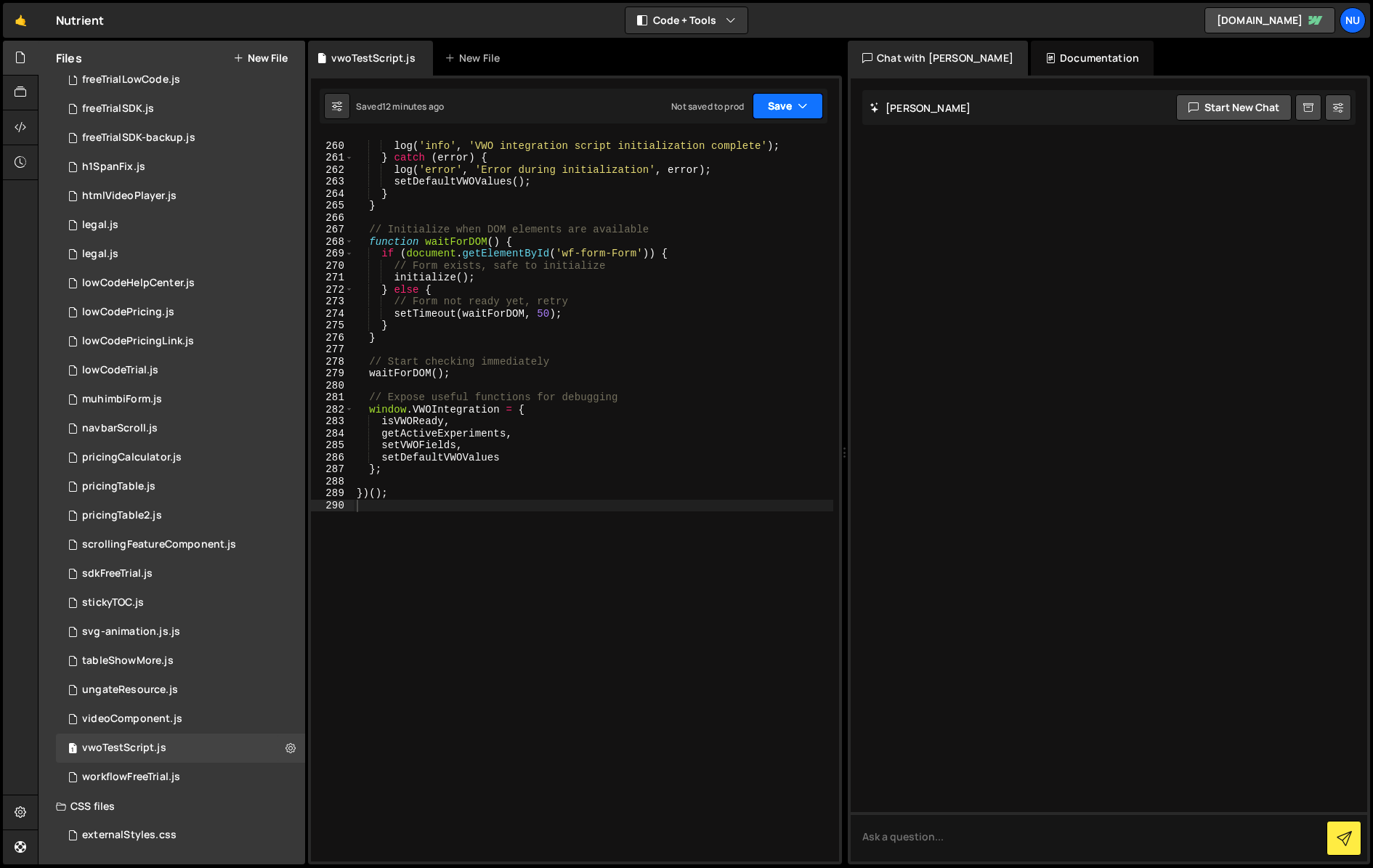
click at [818, 108] on button "Save" at bounding box center [787, 106] width 70 height 26
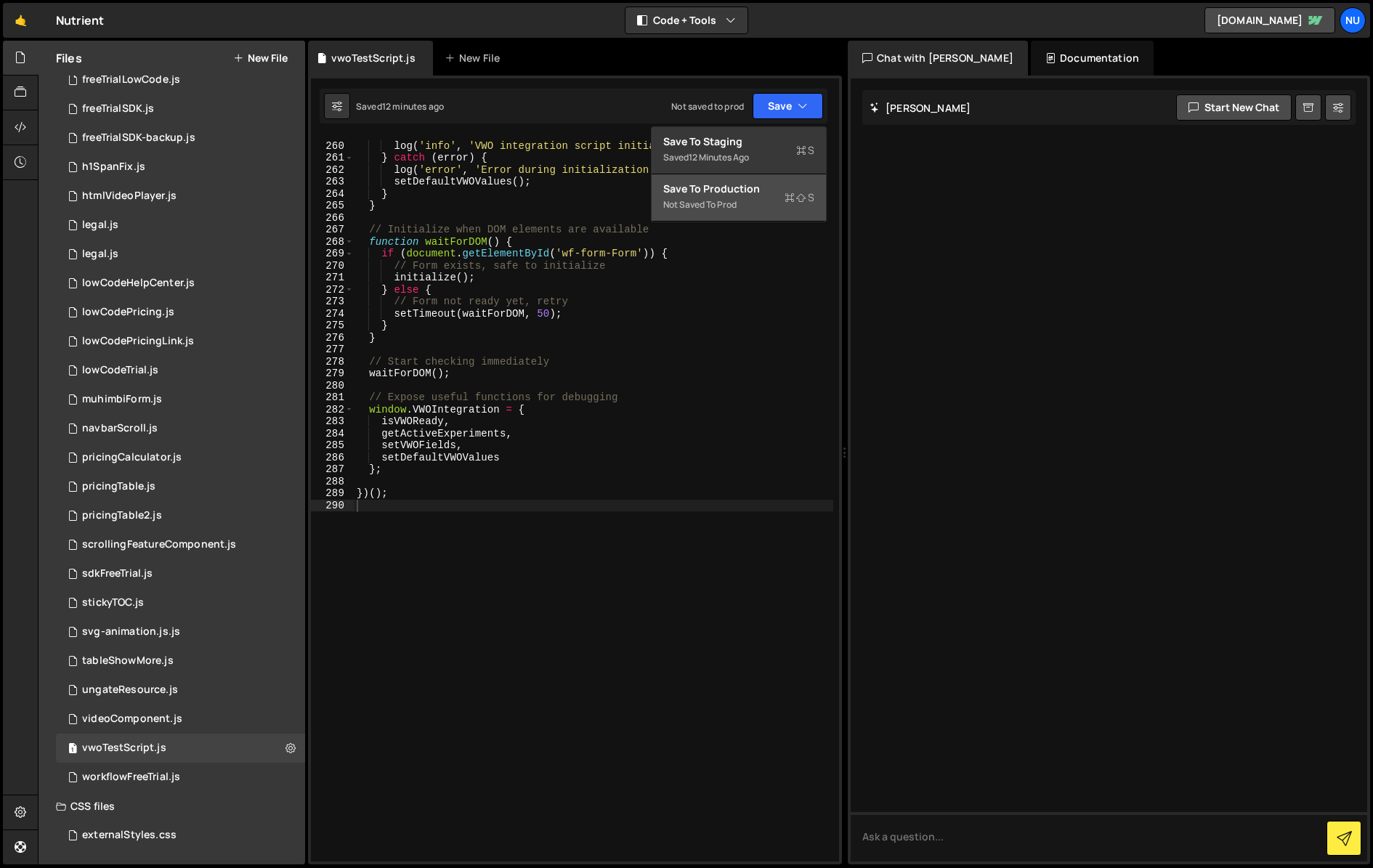
click at [706, 204] on div "Not saved to prod" at bounding box center [738, 205] width 151 height 18
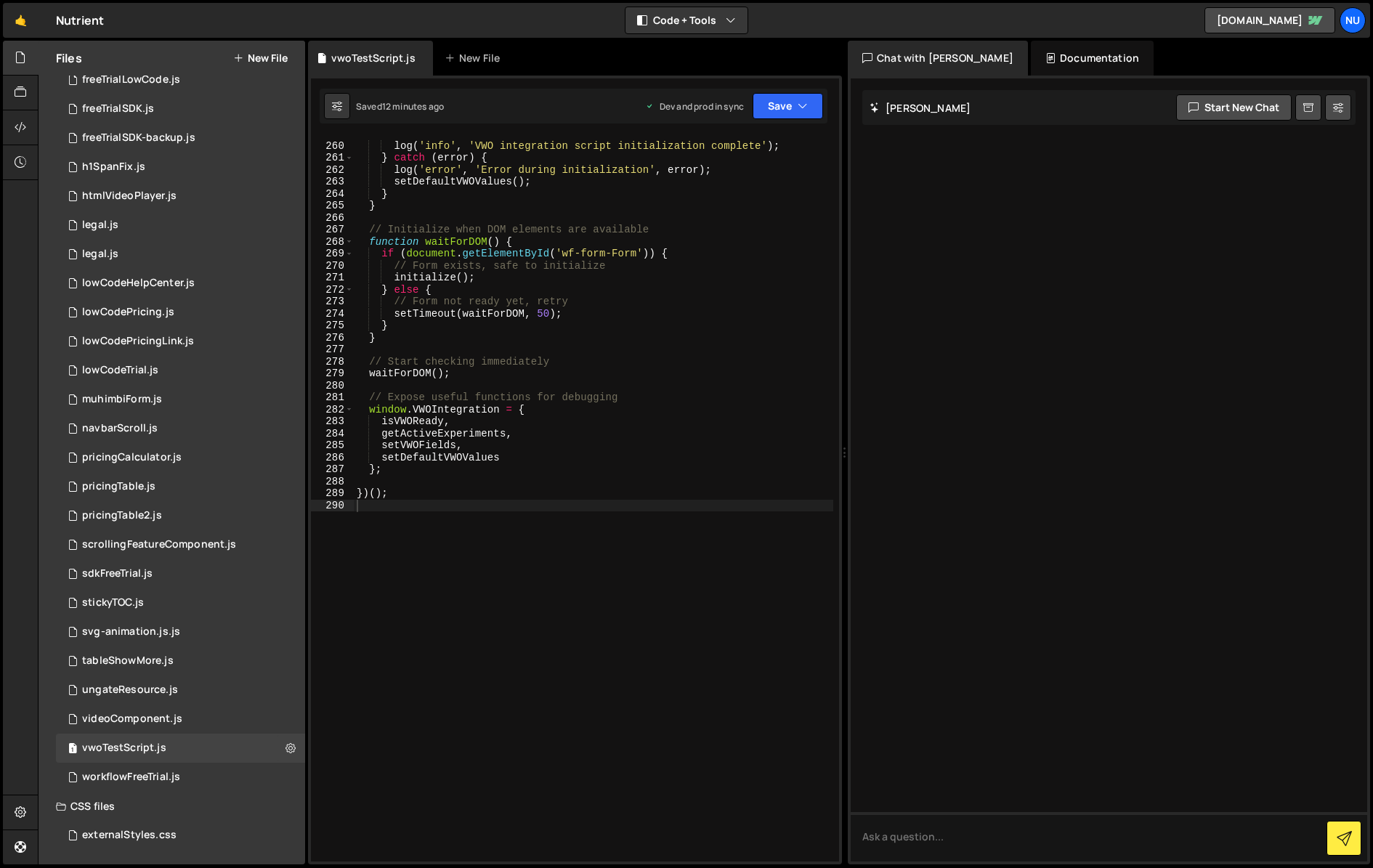
type textarea "})();"
click at [507, 490] on div "log ( 'info' , 'VWO integration script initialization complete' ) ; } catch ( e…" at bounding box center [593, 502] width 479 height 749
click at [579, 383] on div "log ( 'info' , 'VWO integration script initialization complete' ) ; } catch ( e…" at bounding box center [593, 502] width 479 height 749
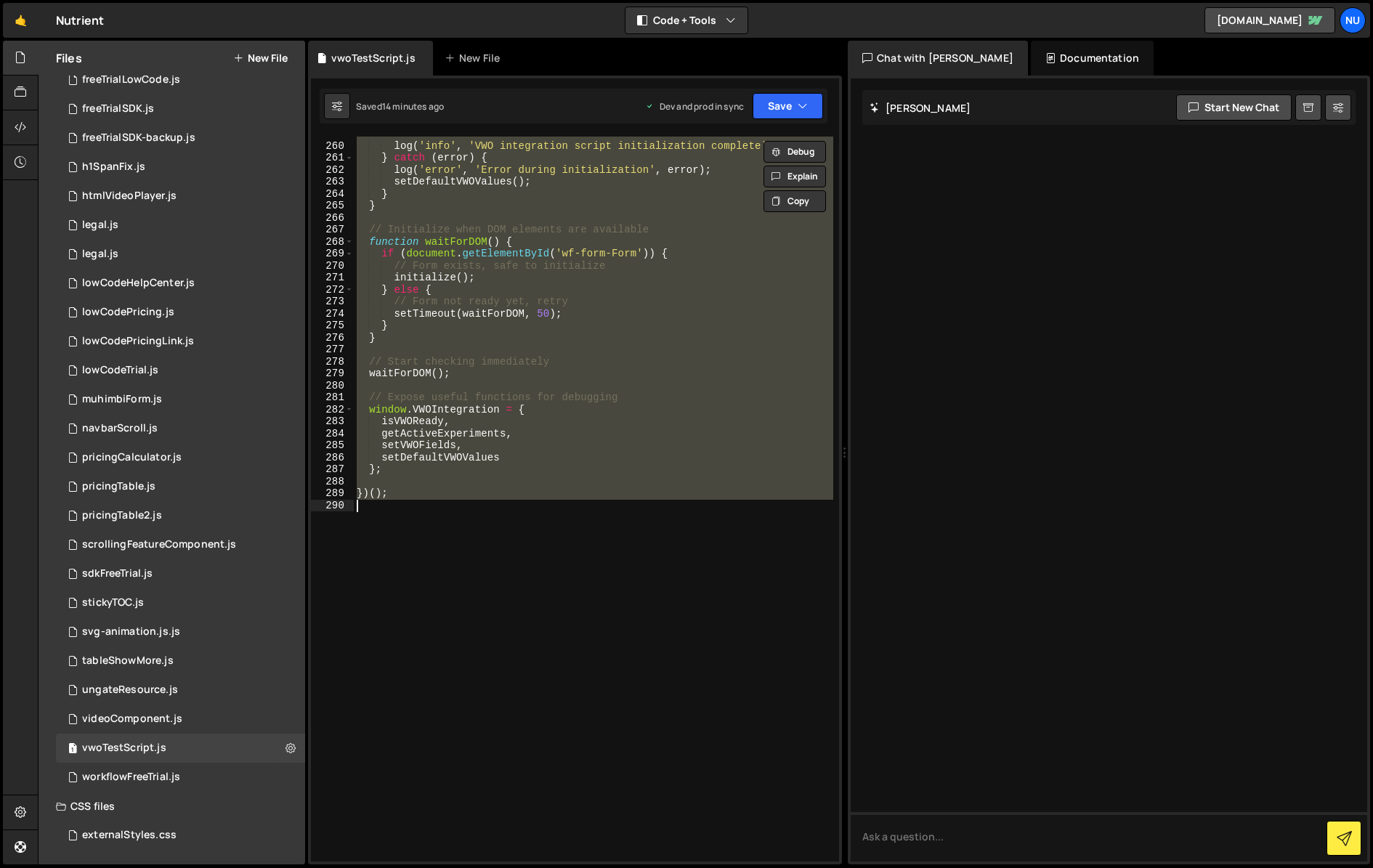
click at [487, 419] on div "log ( 'info' , 'VWO integration script initialization complete' ) ; } catch ( e…" at bounding box center [593, 499] width 479 height 725
paste textarea
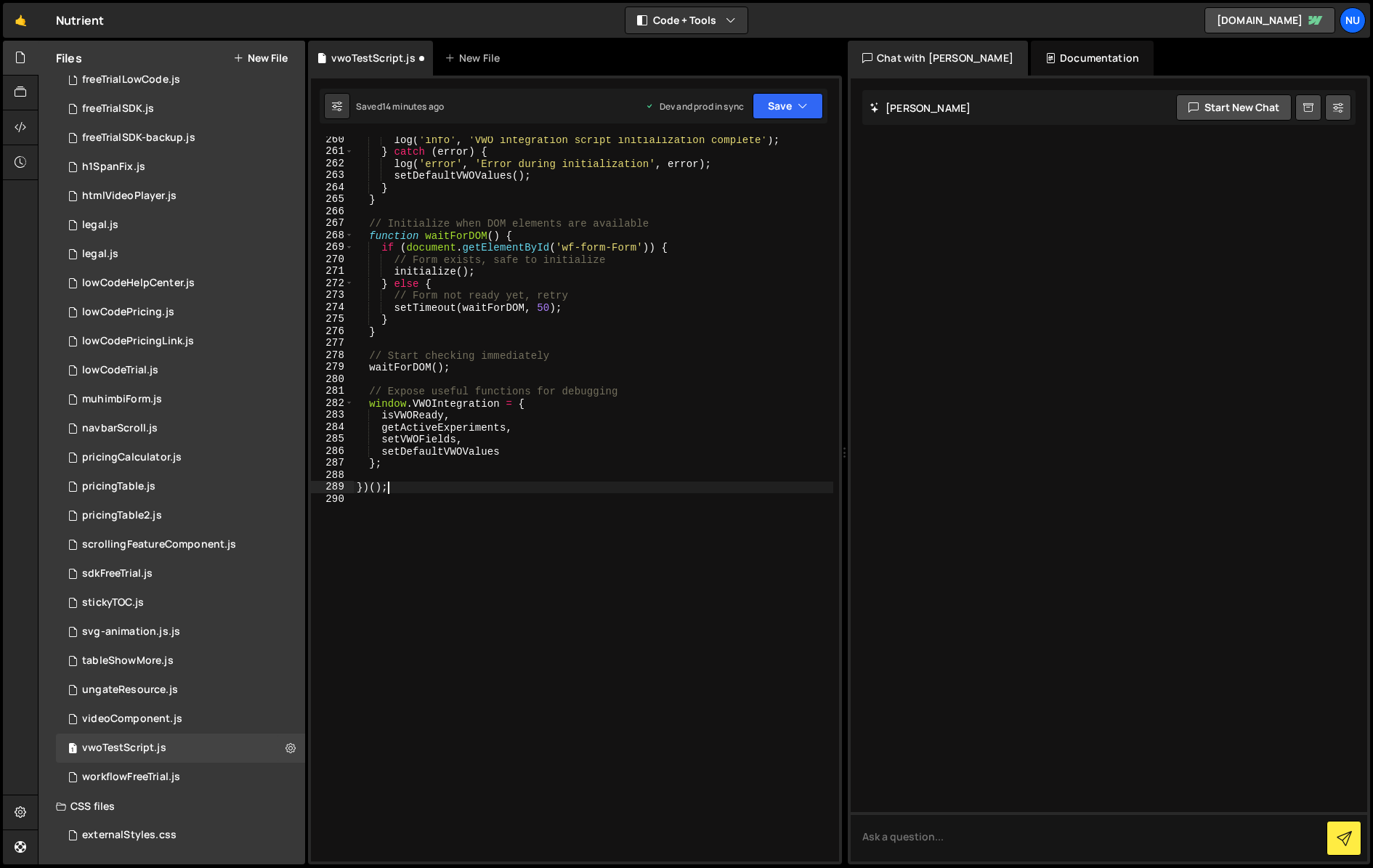
scroll to position [3274, 0]
click at [471, 390] on div "log ( 'info' , 'VWO integration script initialization complete' ) ; } catch ( e…" at bounding box center [593, 507] width 479 height 749
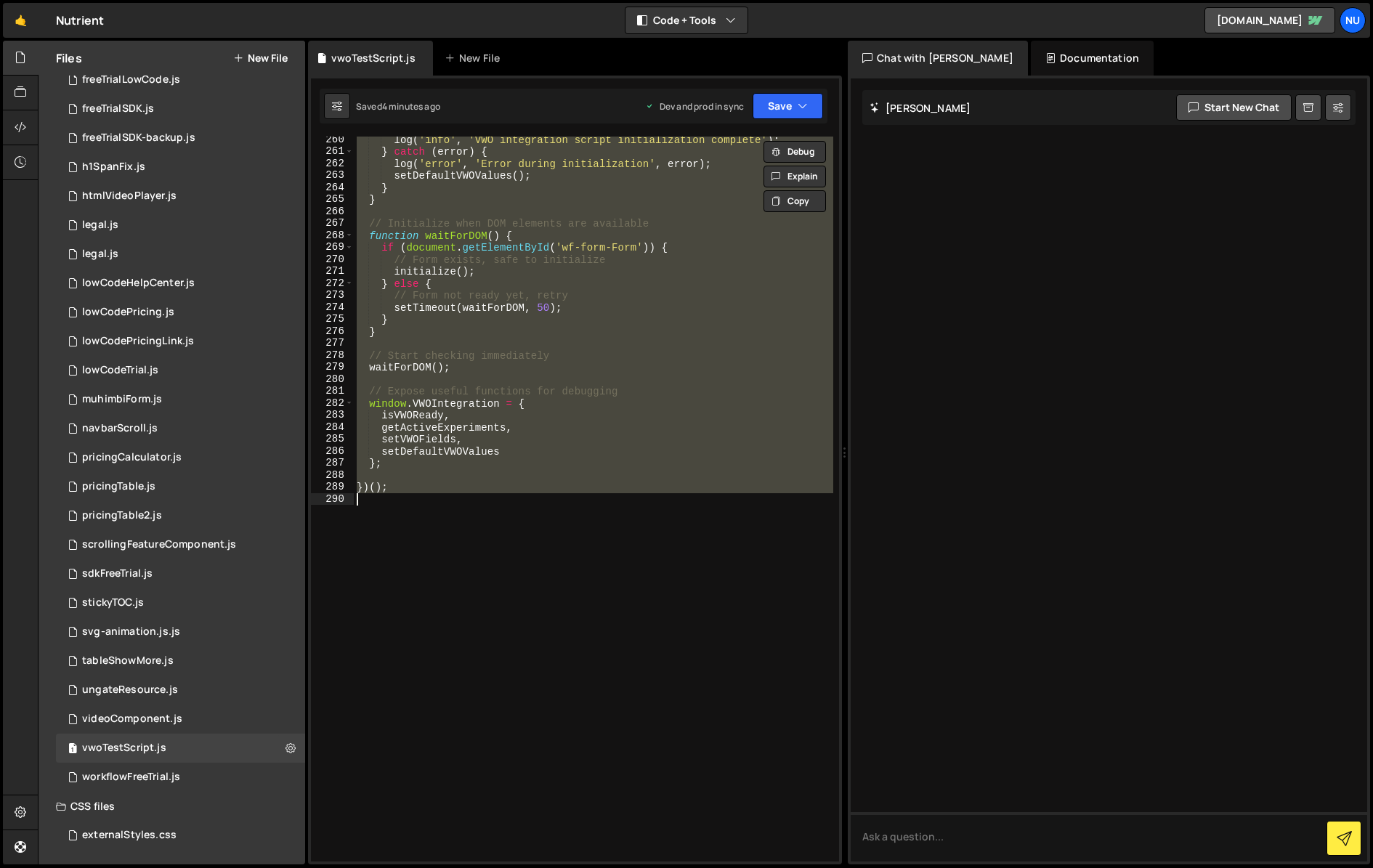
paste textarea
type textarea "})();"
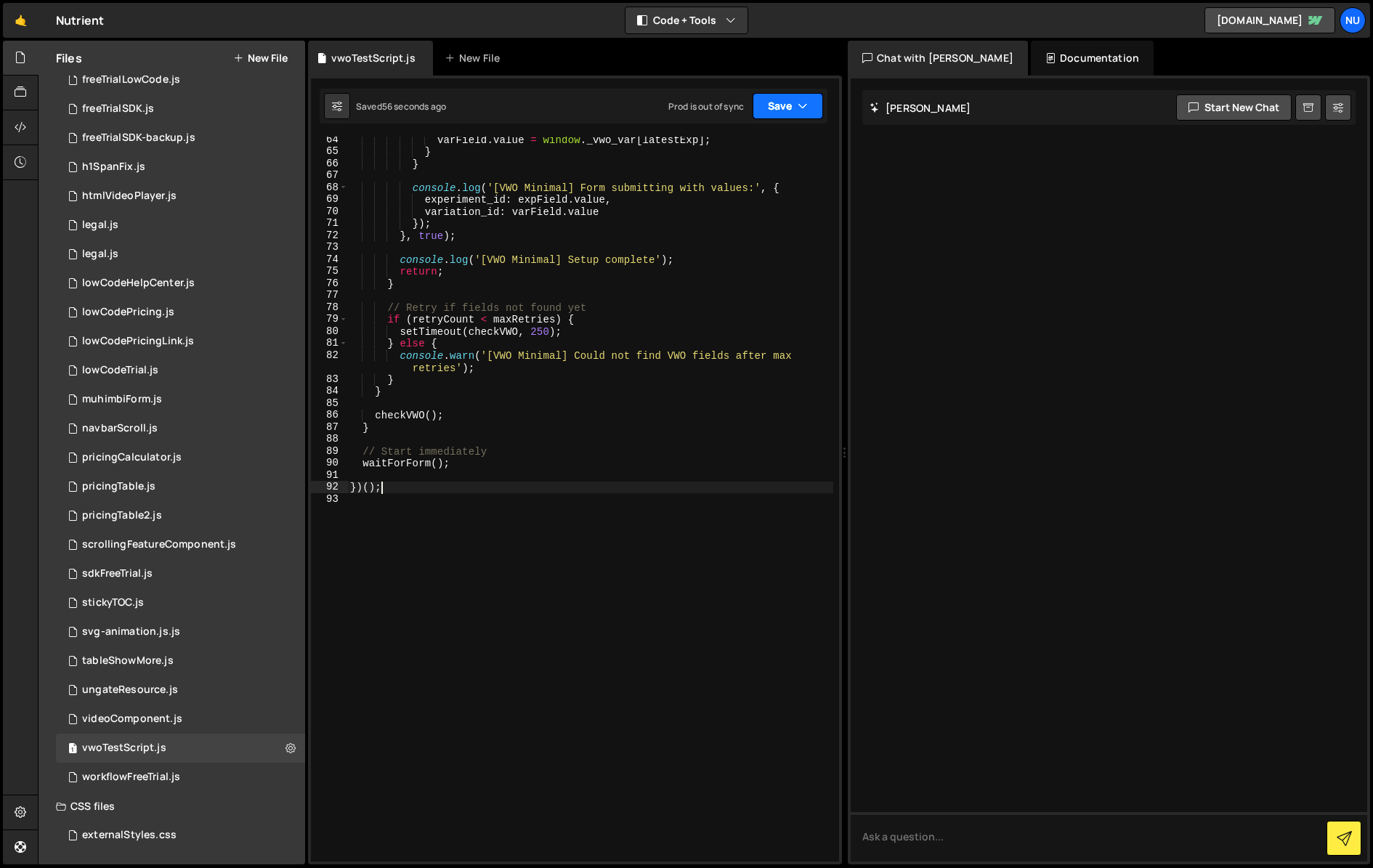
drag, startPoint x: 765, startPoint y: 109, endPoint x: 764, endPoint y: 121, distance: 12.0
click at [765, 109] on button "Save" at bounding box center [787, 106] width 70 height 26
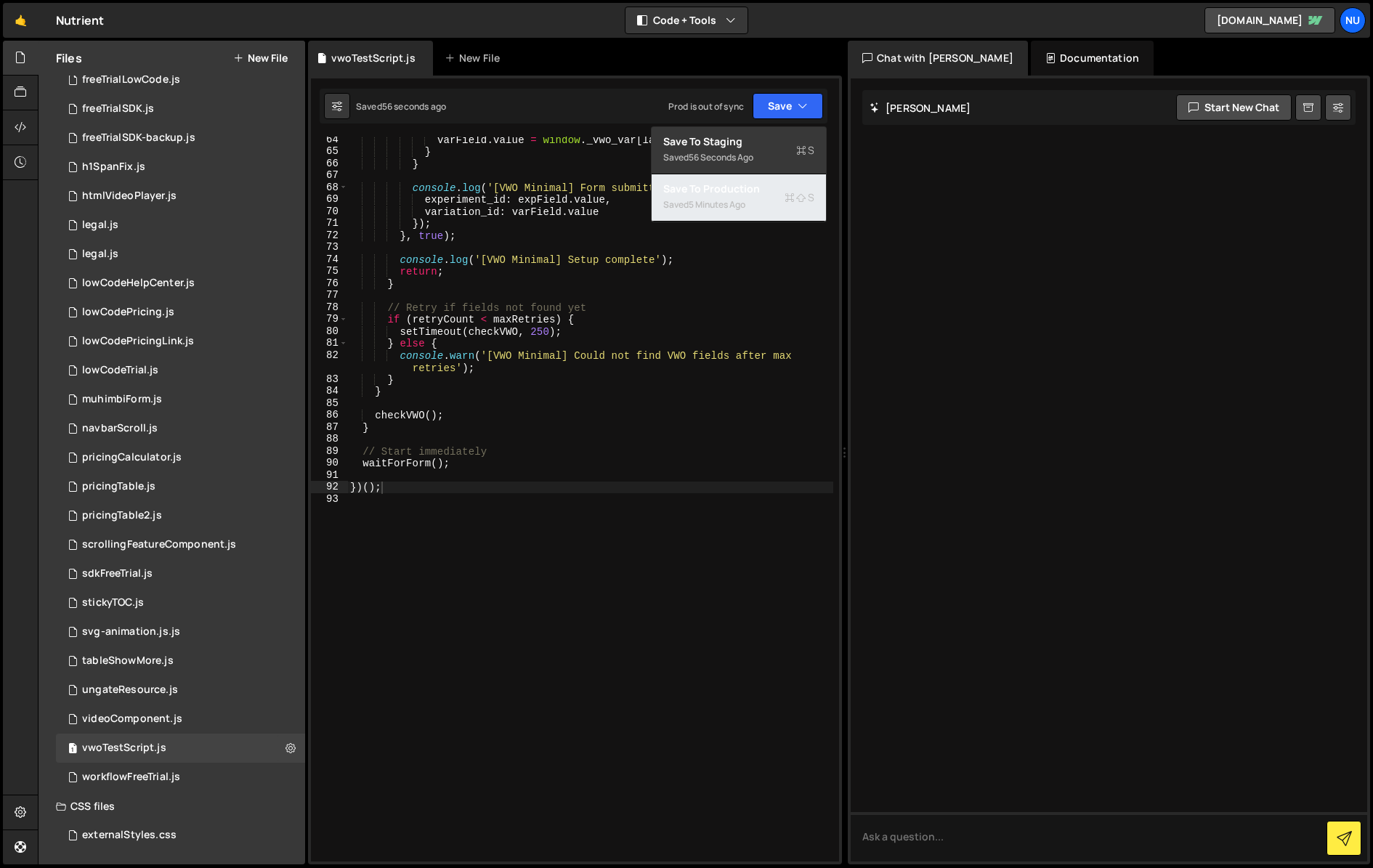
click at [764, 197] on div "Saved 5 minutes ago" at bounding box center [738, 205] width 151 height 18
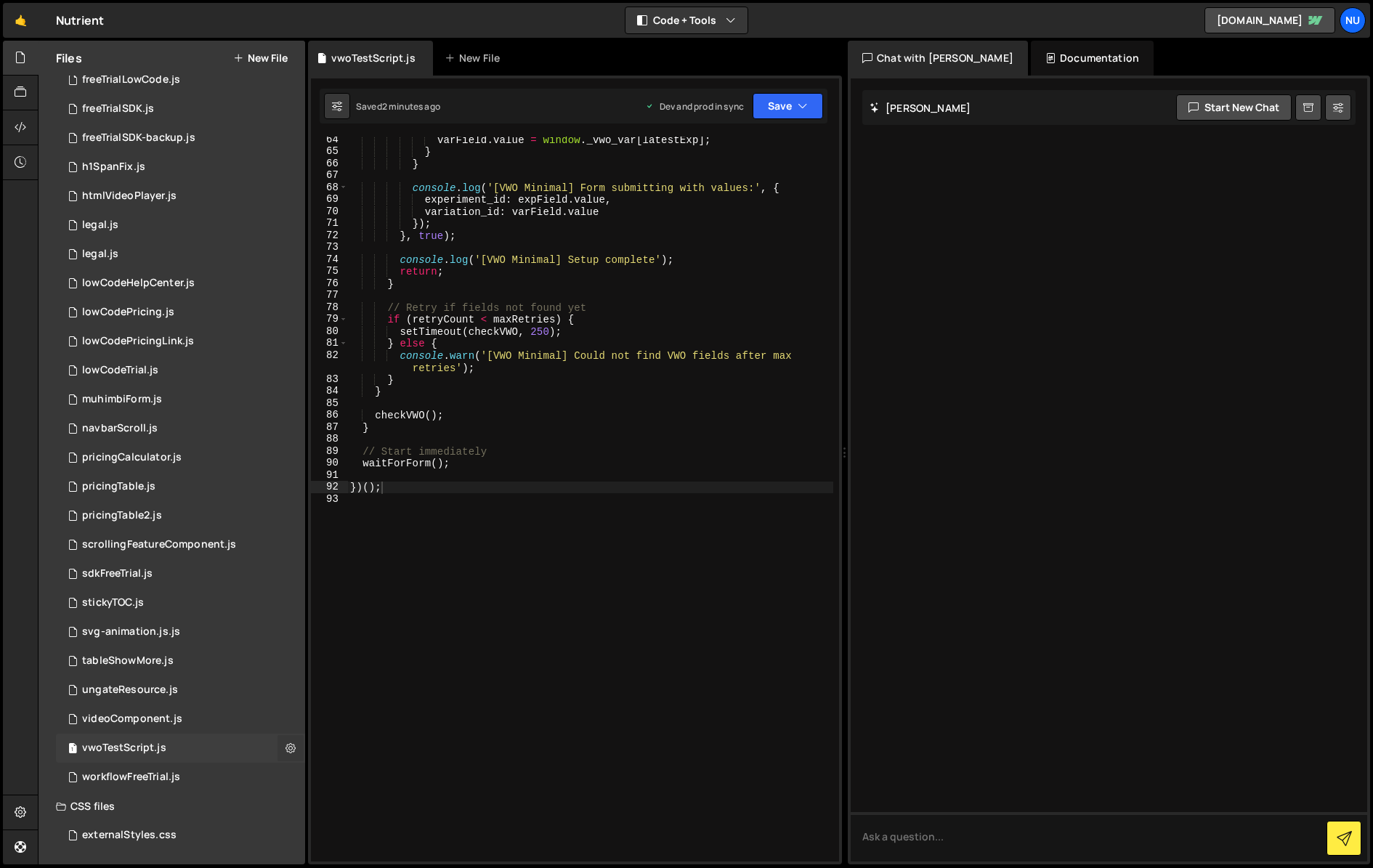
click at [285, 748] on icon at bounding box center [290, 748] width 10 height 14
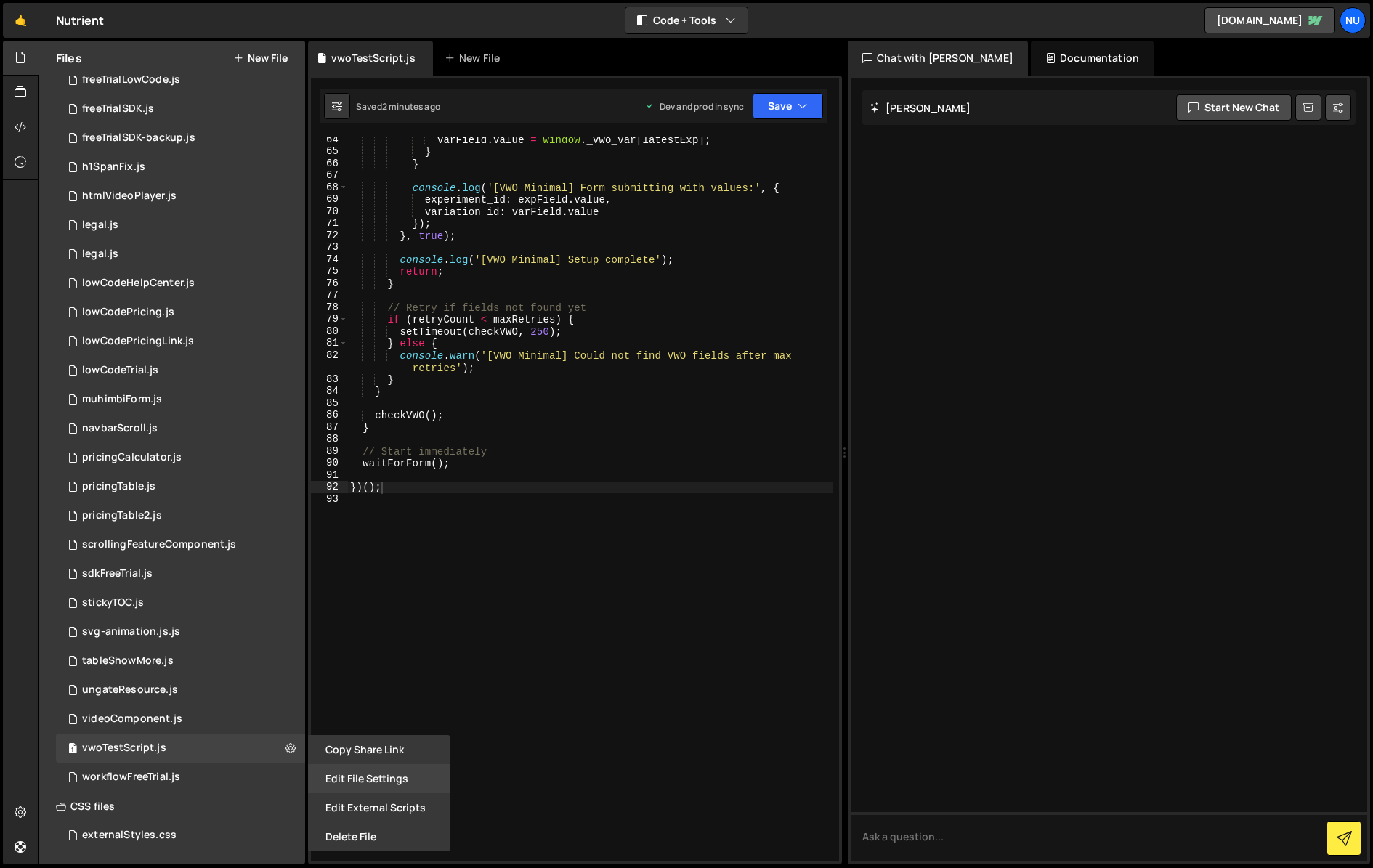
click at [372, 778] on button "Edit File Settings" at bounding box center [379, 778] width 142 height 29
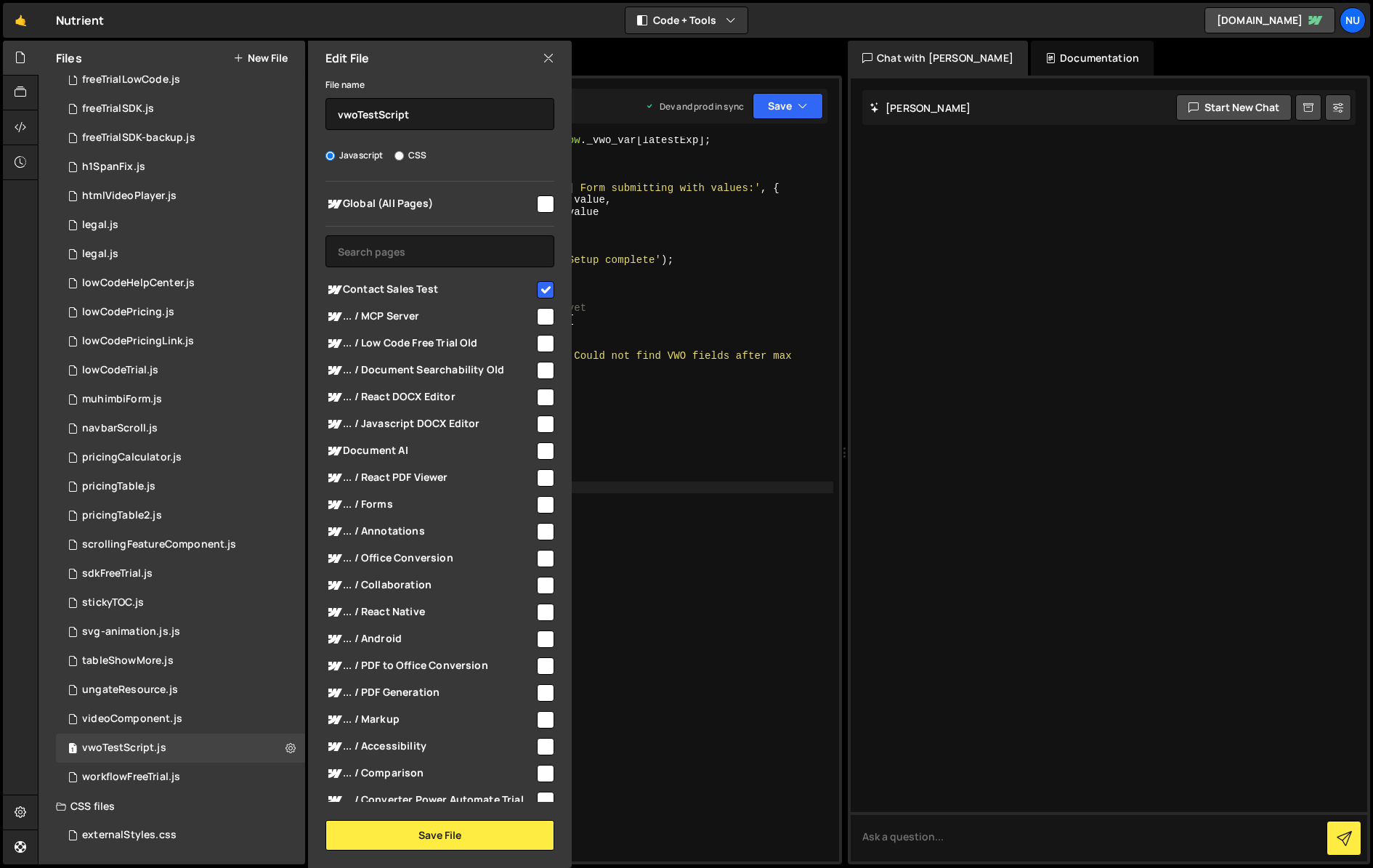
click at [543, 280] on div at bounding box center [545, 289] width 20 height 20
click at [543, 286] on input "checkbox" at bounding box center [546, 290] width 18 height 18
checkbox input "false"
click at [515, 842] on button "Save File" at bounding box center [439, 835] width 228 height 30
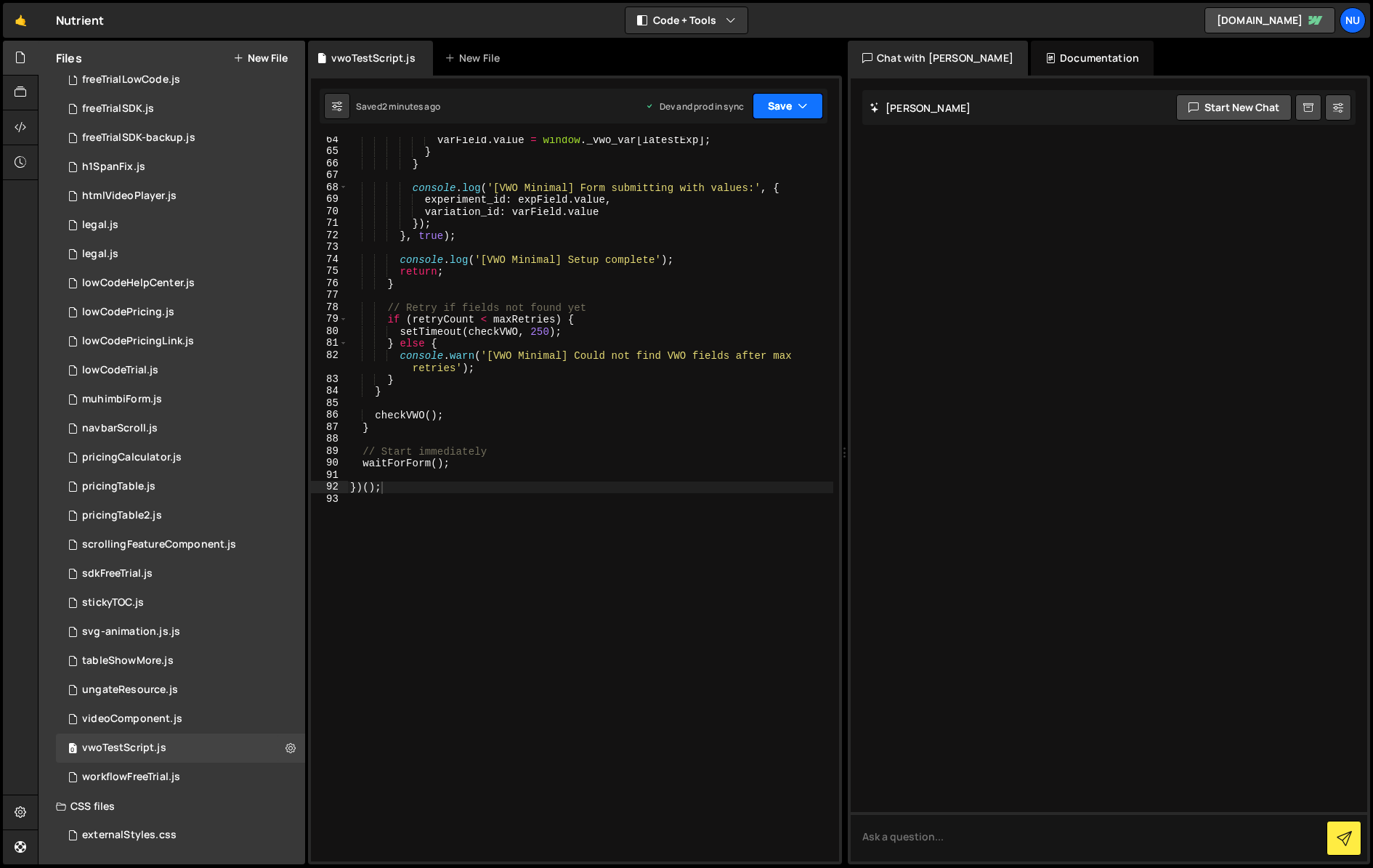
drag, startPoint x: 786, startPoint y: 113, endPoint x: 786, endPoint y: 123, distance: 10.0
click at [786, 113] on button "Save" at bounding box center [787, 106] width 70 height 26
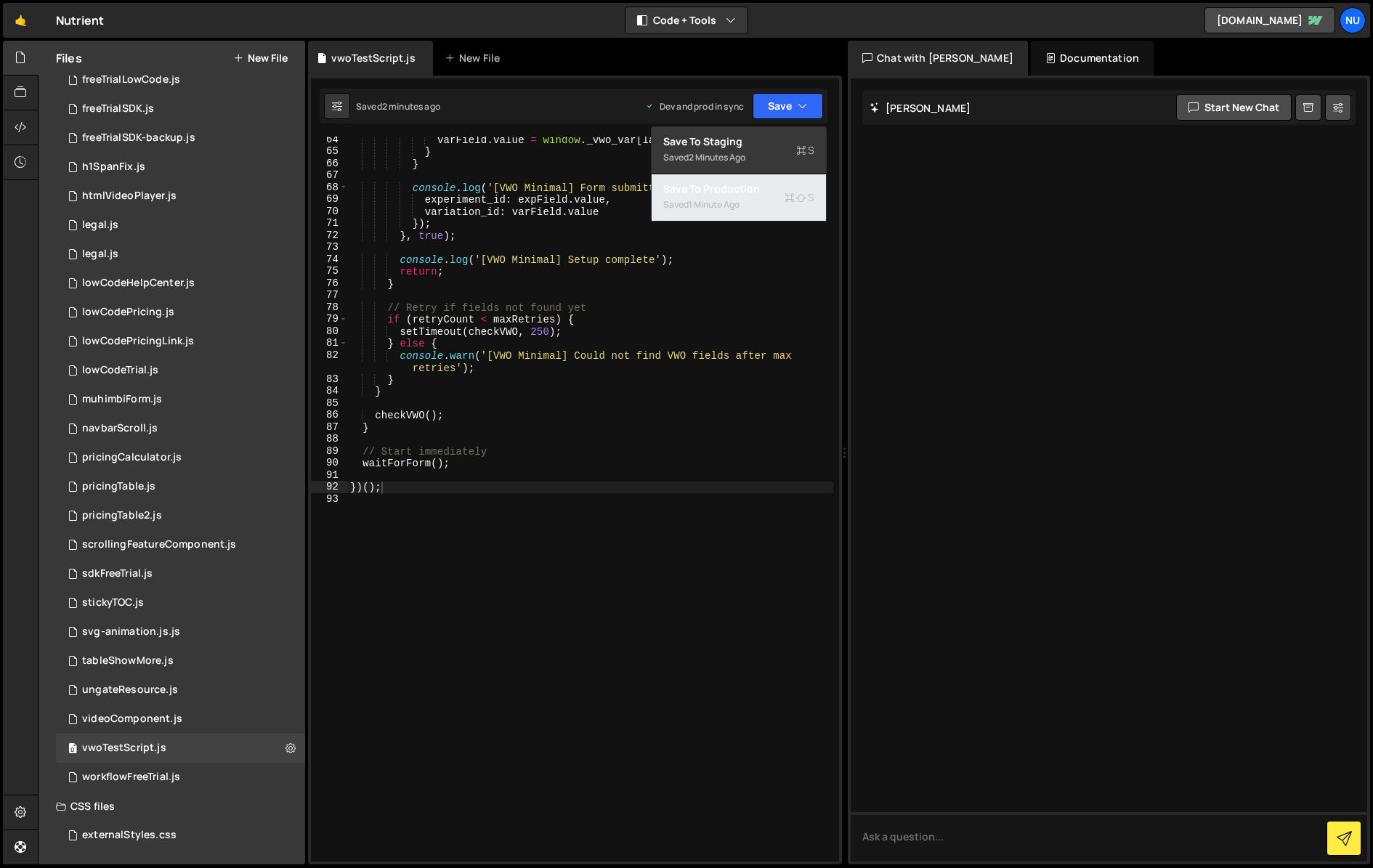
click at [774, 185] on div "Save to Production S" at bounding box center [738, 188] width 151 height 14
